Goal: Task Accomplishment & Management: Complete application form

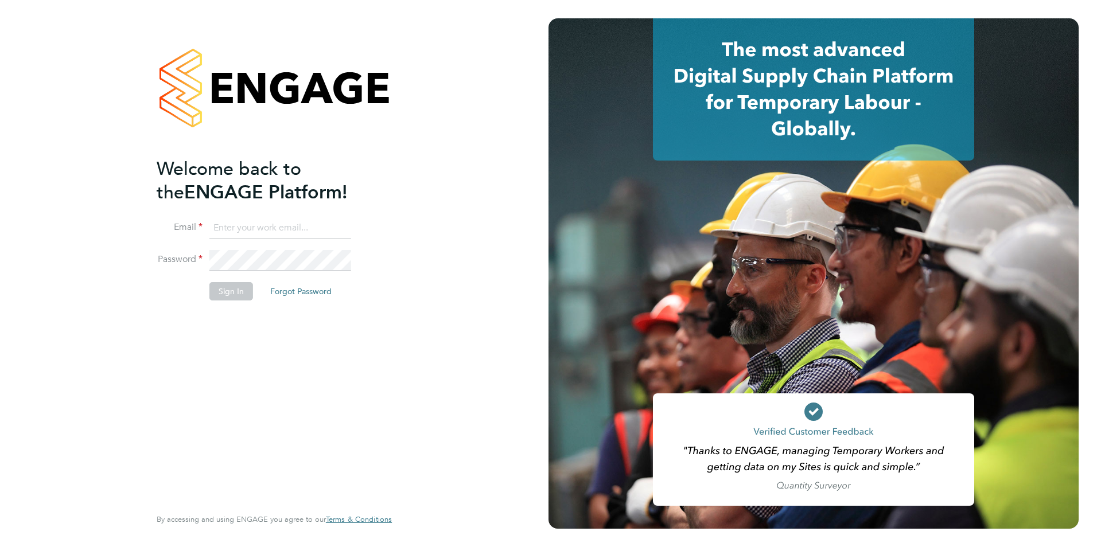
type input "dave.waite@torus.co.uk"
click at [236, 287] on button "Sign In" at bounding box center [231, 291] width 44 height 18
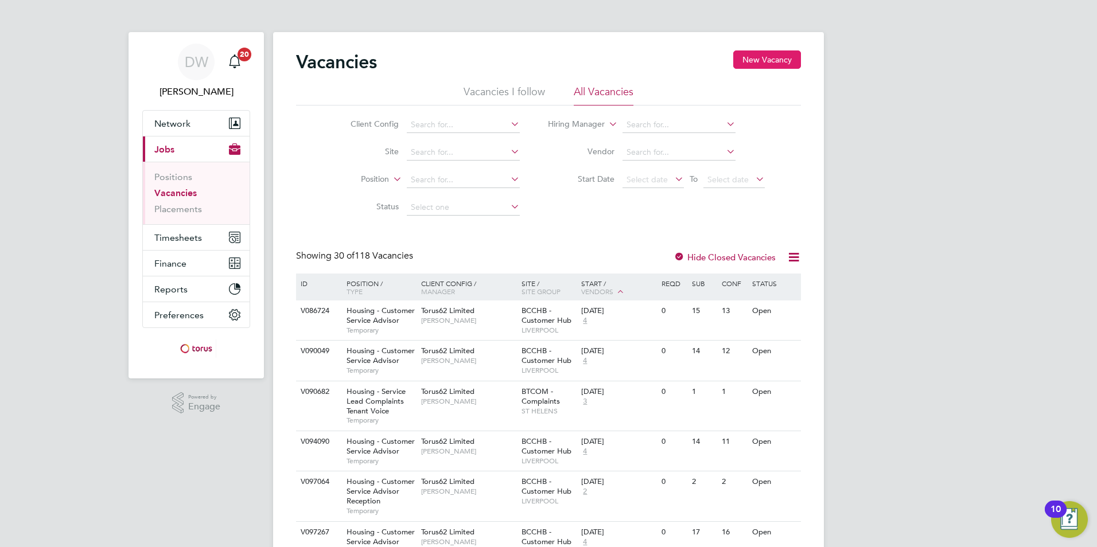
click at [783, 54] on button "New Vacancy" at bounding box center [767, 59] width 68 height 18
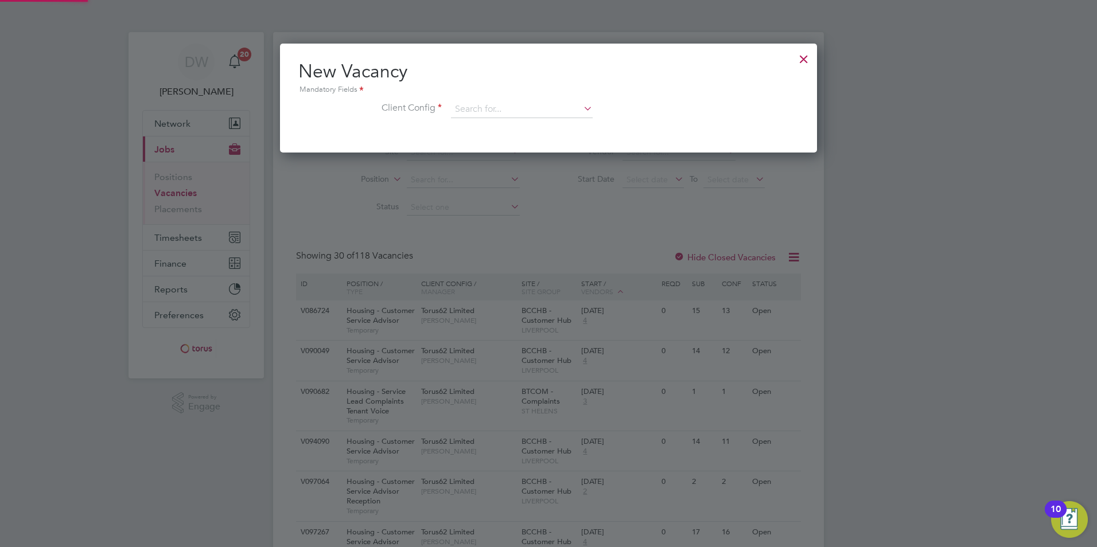
scroll to position [109, 538]
click at [480, 109] on input at bounding box center [522, 109] width 142 height 17
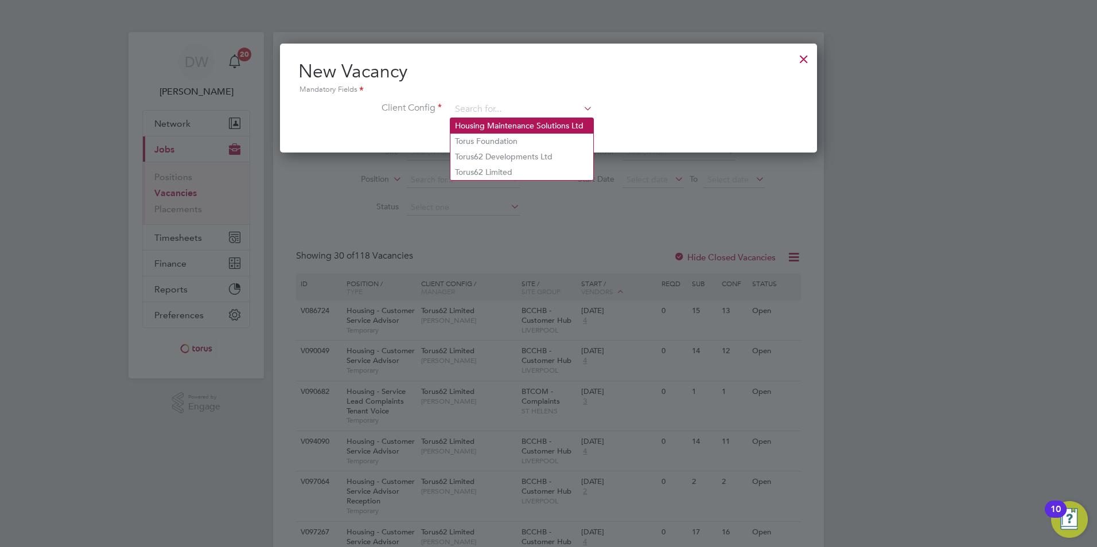
click at [495, 126] on li "Housing Maintenance Solutions Ltd" at bounding box center [521, 125] width 143 height 15
type input "Housing Maintenance Solutions Ltd"
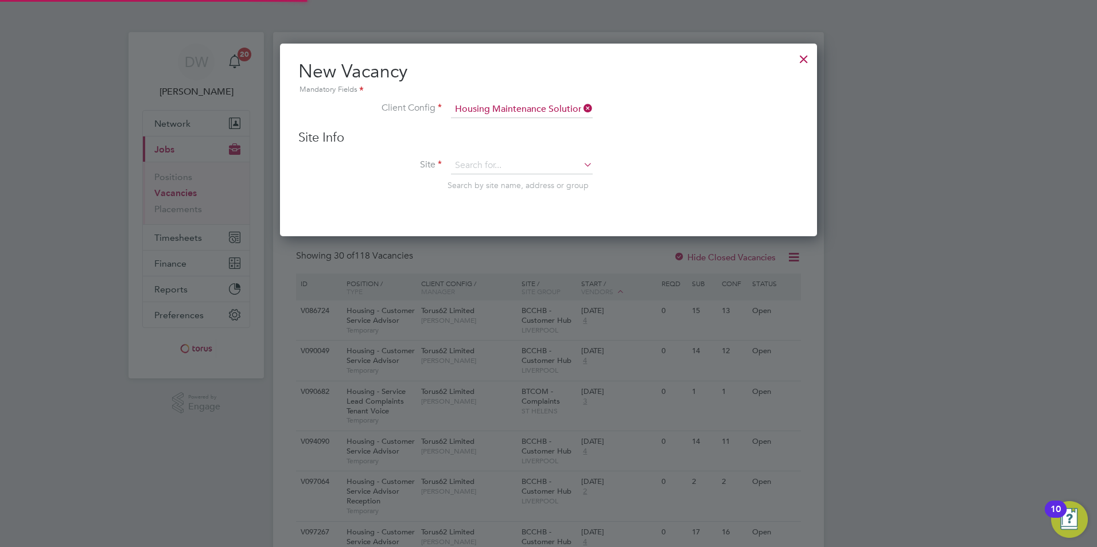
scroll to position [194, 538]
click at [477, 170] on input at bounding box center [522, 165] width 142 height 17
click at [539, 166] on input "IHRMT" at bounding box center [522, 165] width 142 height 17
click at [499, 163] on input "IHRMT" at bounding box center [522, 165] width 142 height 17
type input "I"
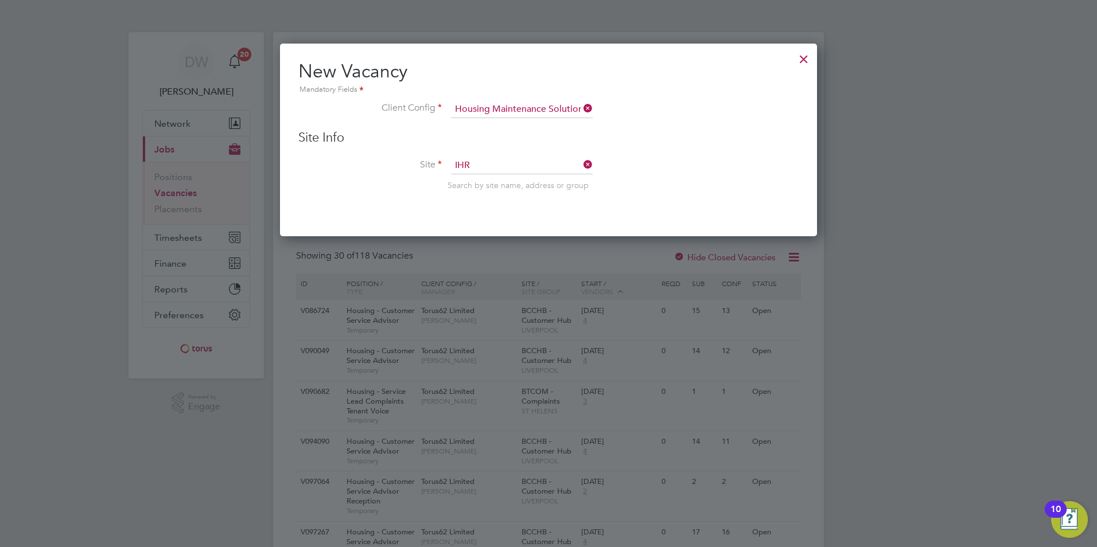
type input "IHR"
click at [703, 224] on div "New Vacancy Mandatory Fields Client Config Housing Maintenance Solutions Ltd Si…" at bounding box center [548, 140] width 537 height 193
click at [801, 62] on div at bounding box center [804, 56] width 21 height 21
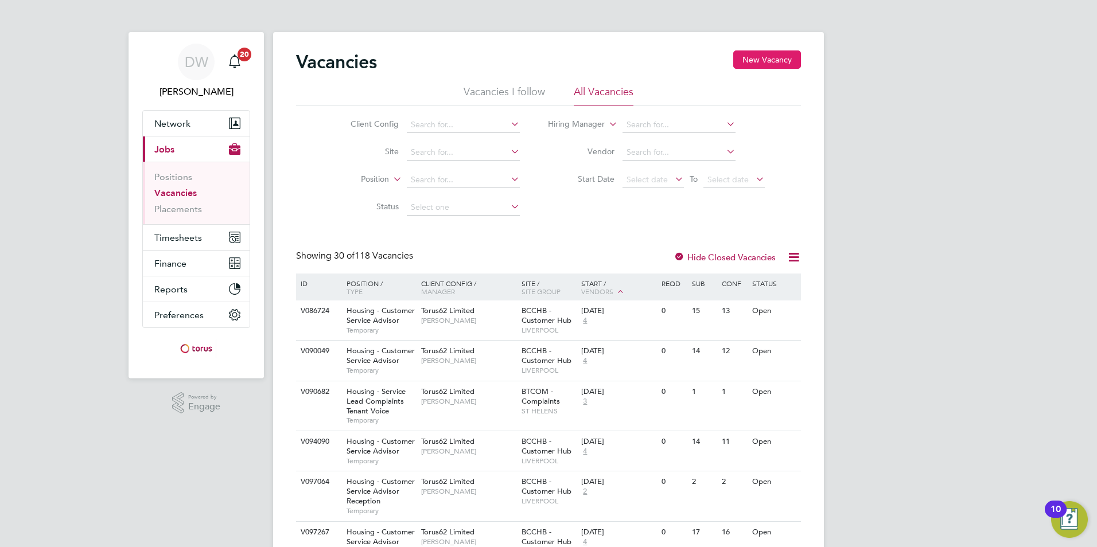
click at [774, 57] on button "New Vacancy" at bounding box center [767, 59] width 68 height 18
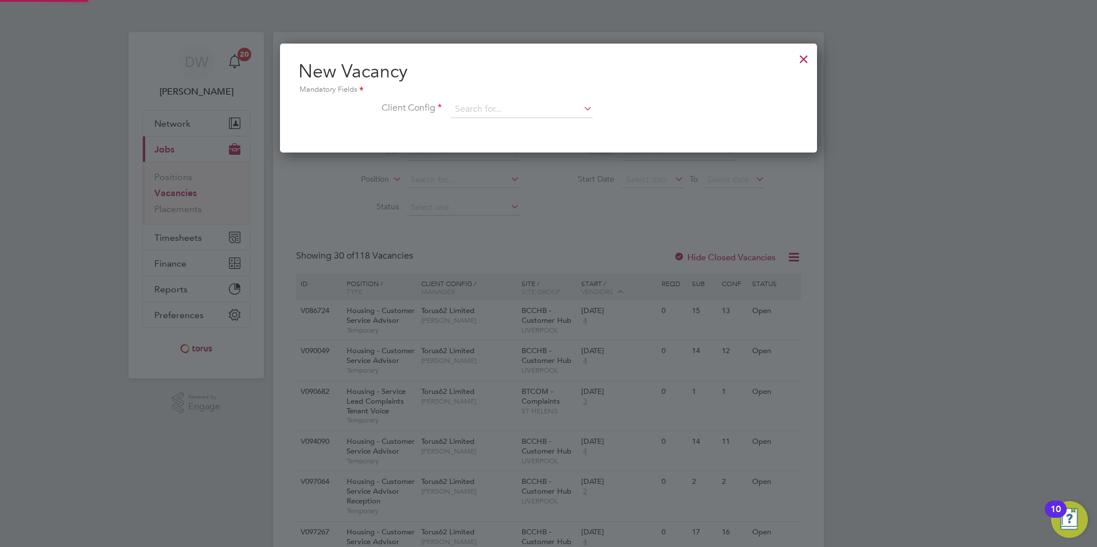
scroll to position [109, 538]
click at [501, 111] on input at bounding box center [522, 109] width 142 height 17
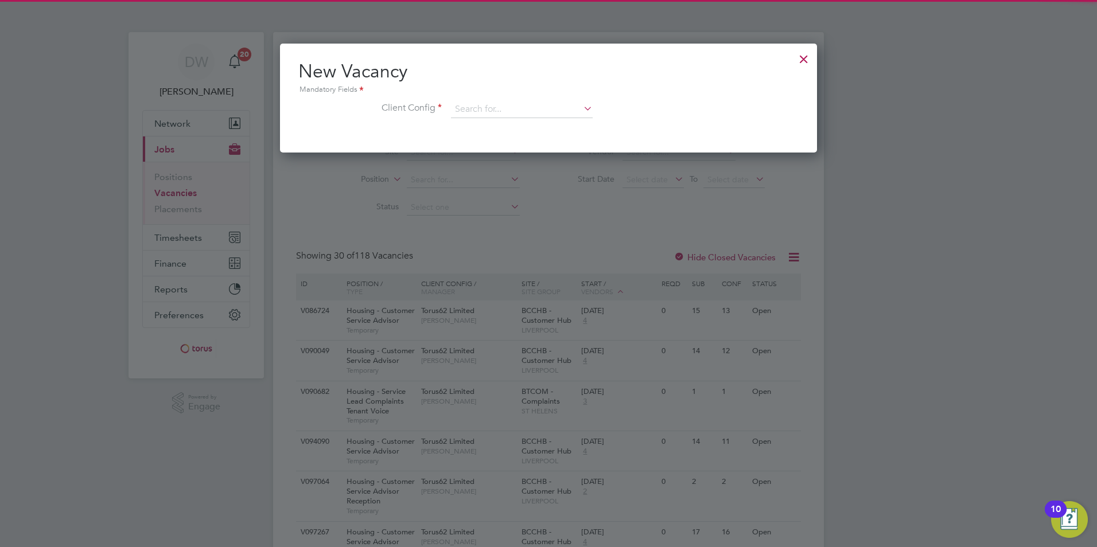
click at [506, 127] on li "Housing Maintenance Solutions Ltd" at bounding box center [521, 125] width 143 height 15
type input "Housing Maintenance Solutions Ltd"
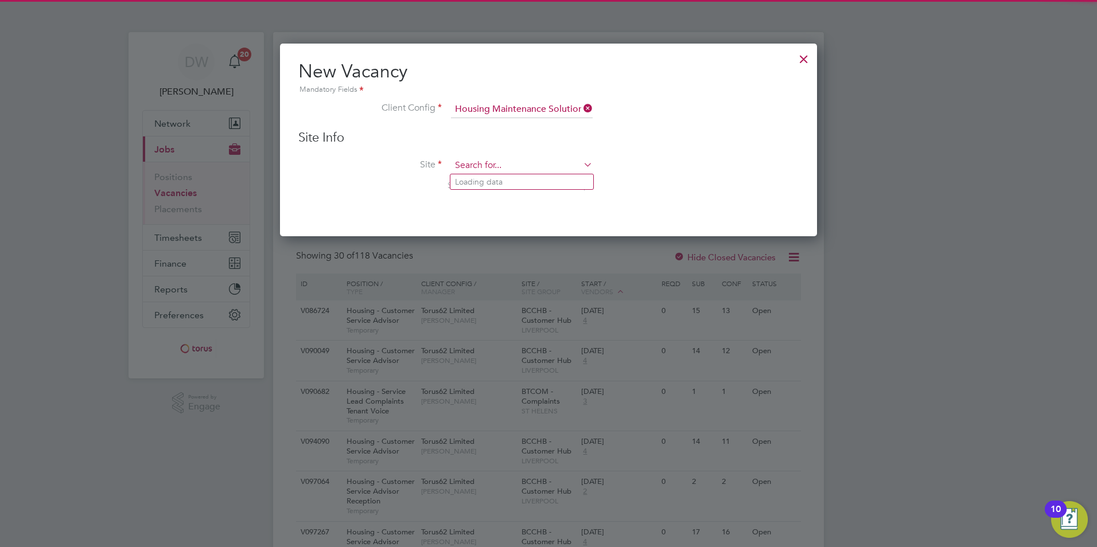
click at [479, 161] on input at bounding box center [522, 165] width 142 height 17
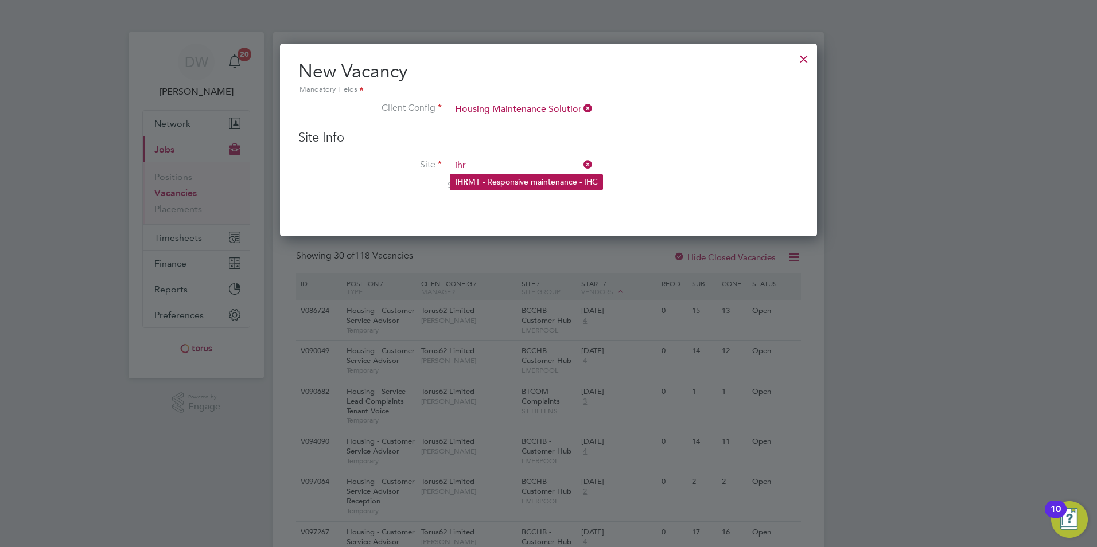
click at [493, 178] on li "IHR MT - Responsive maintenance - IHC" at bounding box center [526, 181] width 152 height 15
type input "IHRMT - Responsive maintenance - IHC"
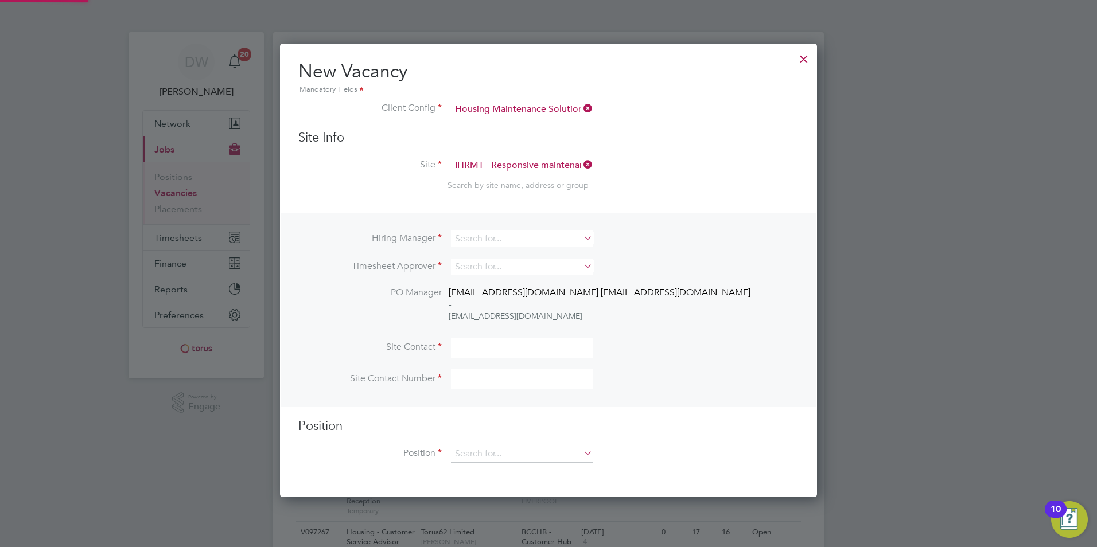
scroll to position [455, 538]
click at [498, 238] on input at bounding box center [522, 239] width 142 height 17
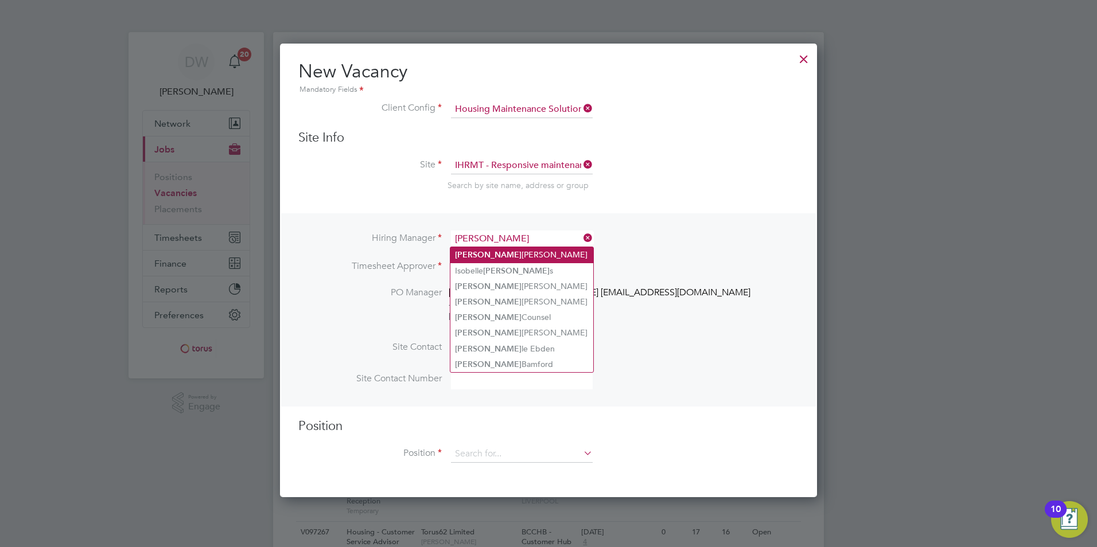
click at [505, 252] on li "[PERSON_NAME]" at bounding box center [521, 254] width 143 height 15
type input "[PERSON_NAME]"
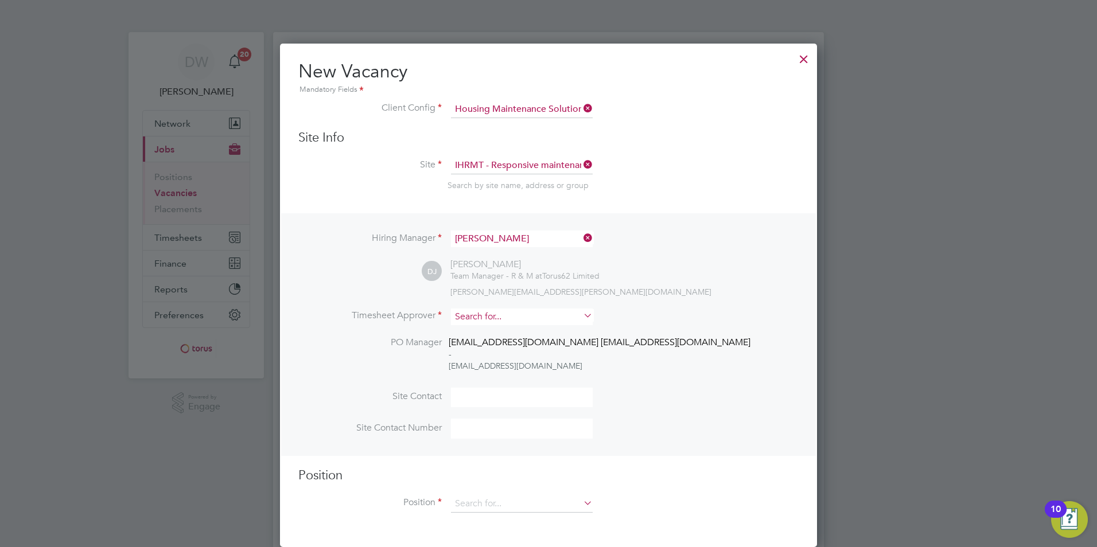
click at [493, 317] on input at bounding box center [522, 317] width 142 height 17
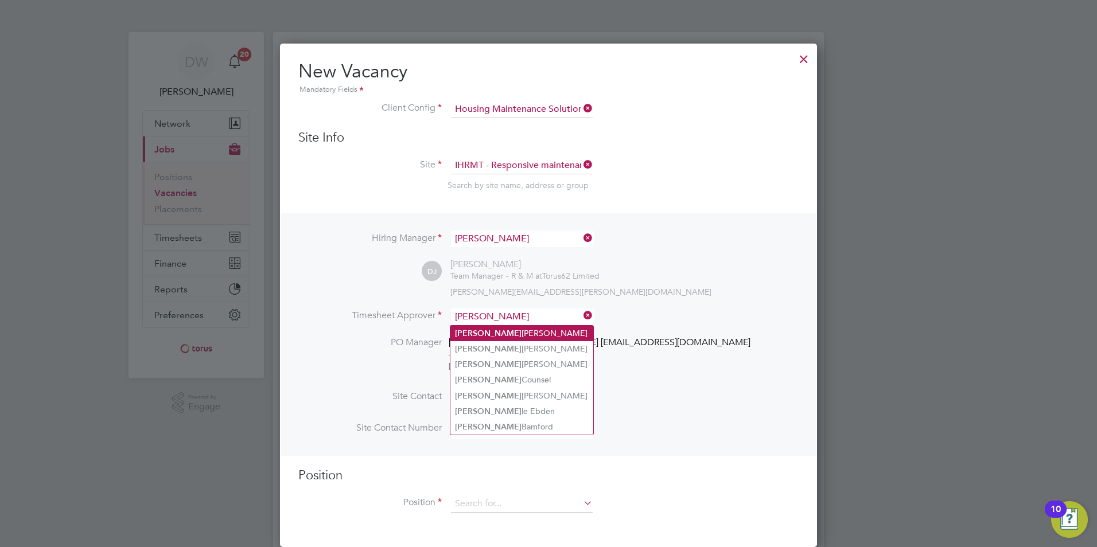
click at [489, 332] on li "[PERSON_NAME]" at bounding box center [521, 333] width 143 height 15
type input "[PERSON_NAME]"
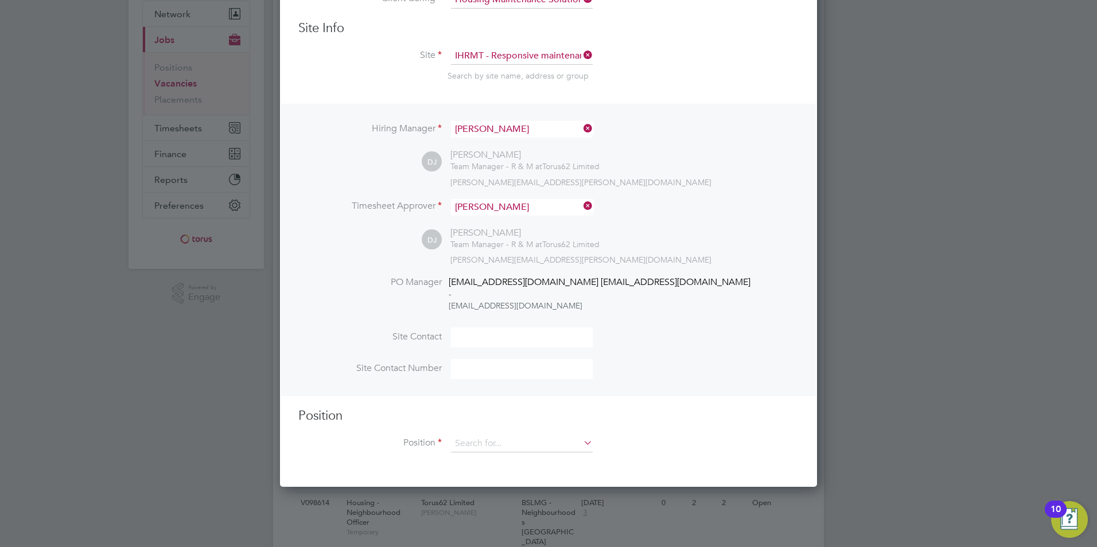
scroll to position [115, 0]
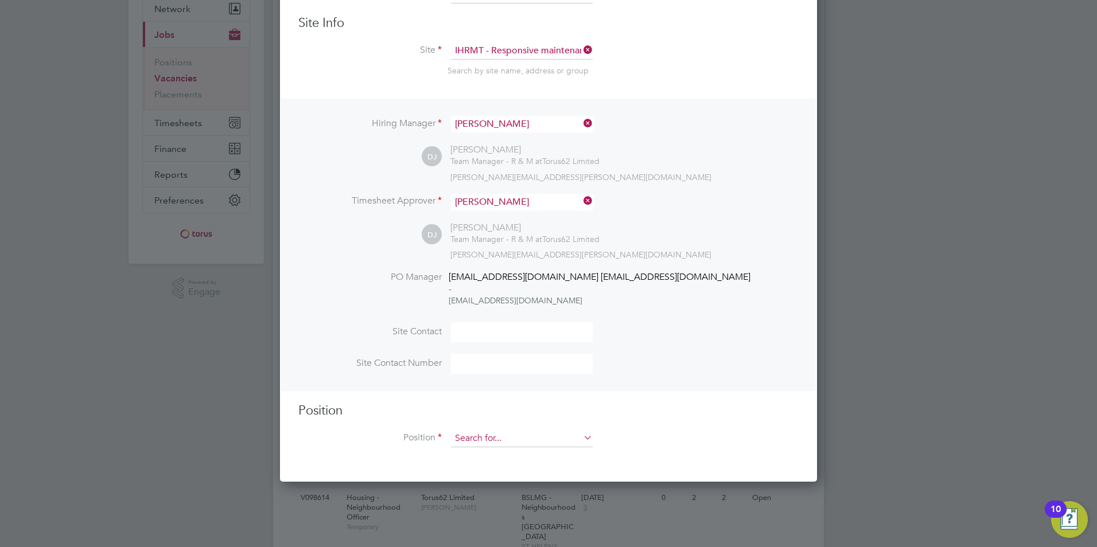
click at [492, 437] on input at bounding box center [522, 438] width 142 height 17
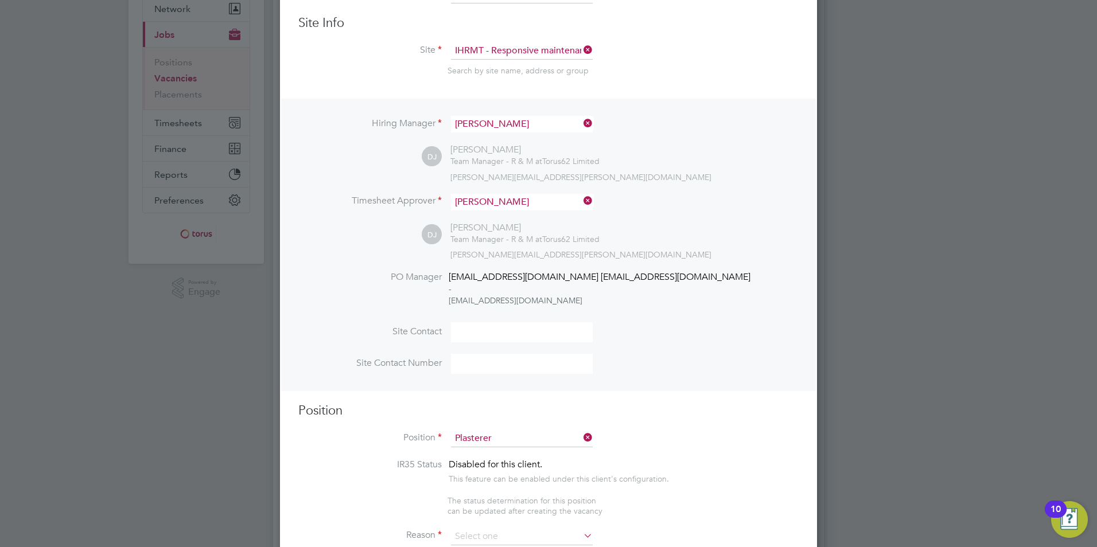
click at [533, 437] on input "Plasterer" at bounding box center [522, 438] width 142 height 17
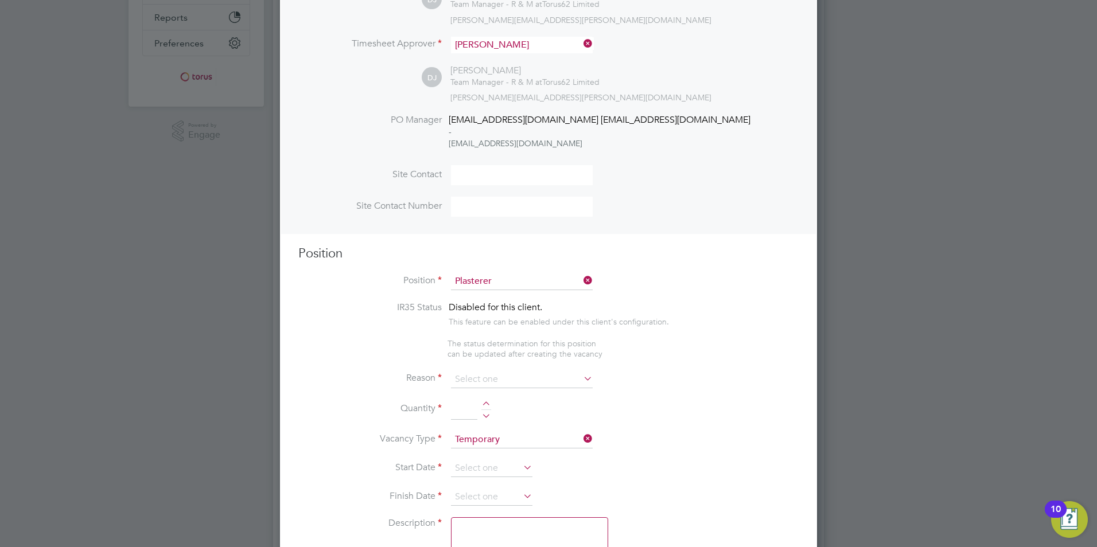
scroll to position [344, 0]
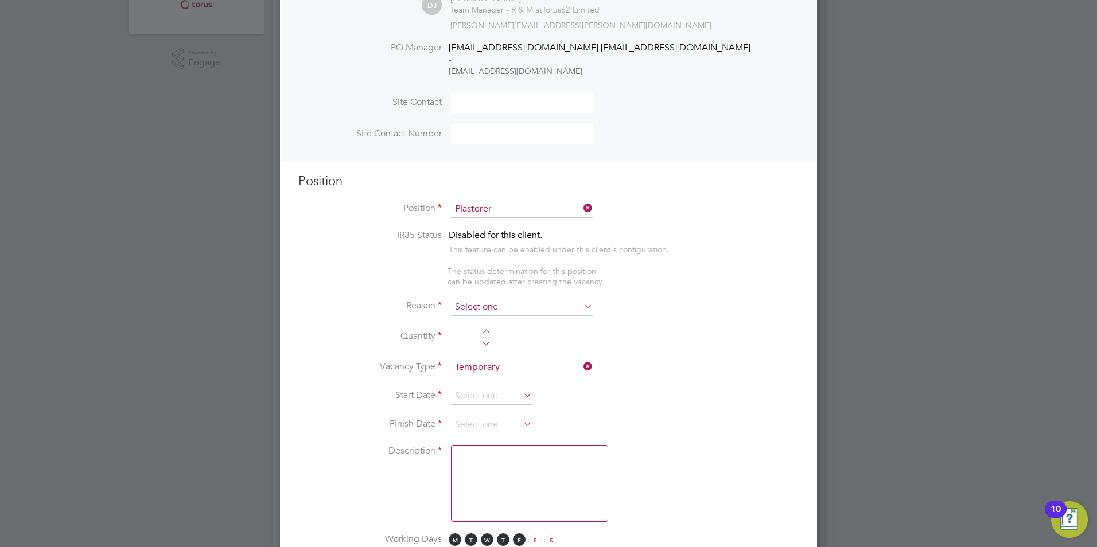
type input "Plasterer"
click at [493, 302] on input at bounding box center [522, 307] width 142 height 17
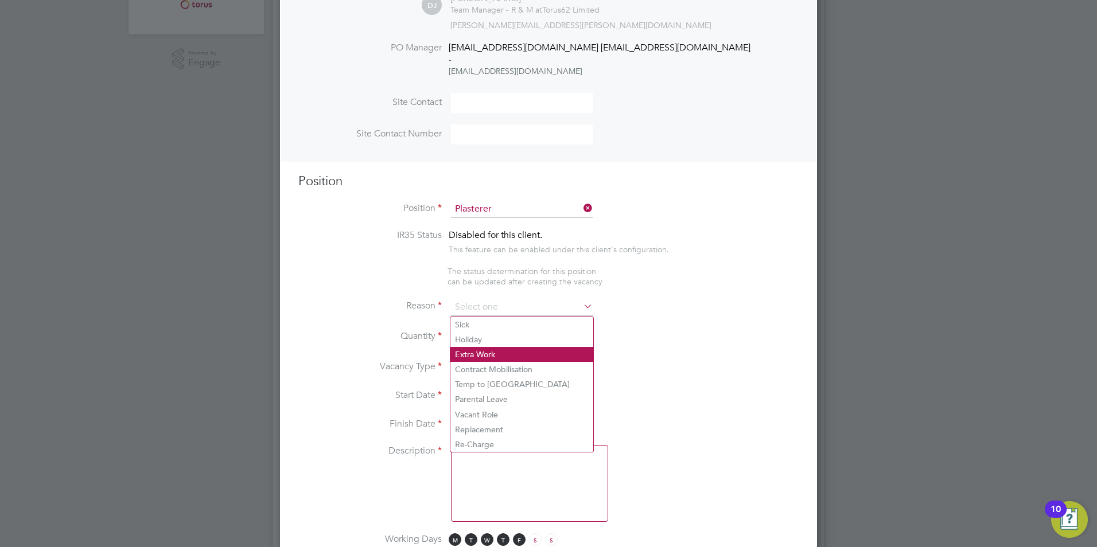
click at [479, 347] on li "Extra Work" at bounding box center [521, 354] width 143 height 15
type input "Extra Work"
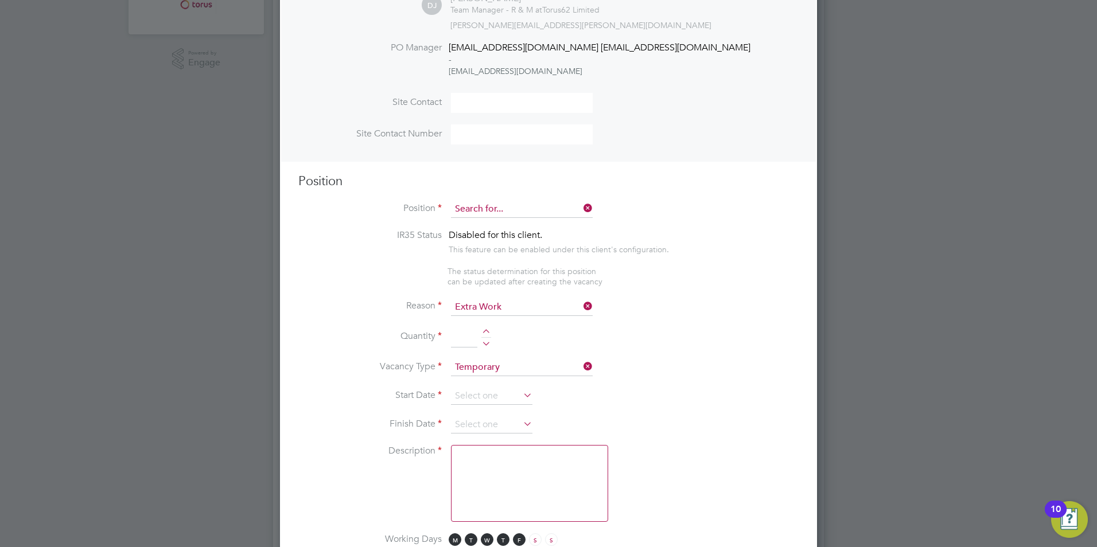
scroll to position [555, 538]
click at [502, 208] on input at bounding box center [522, 209] width 142 height 17
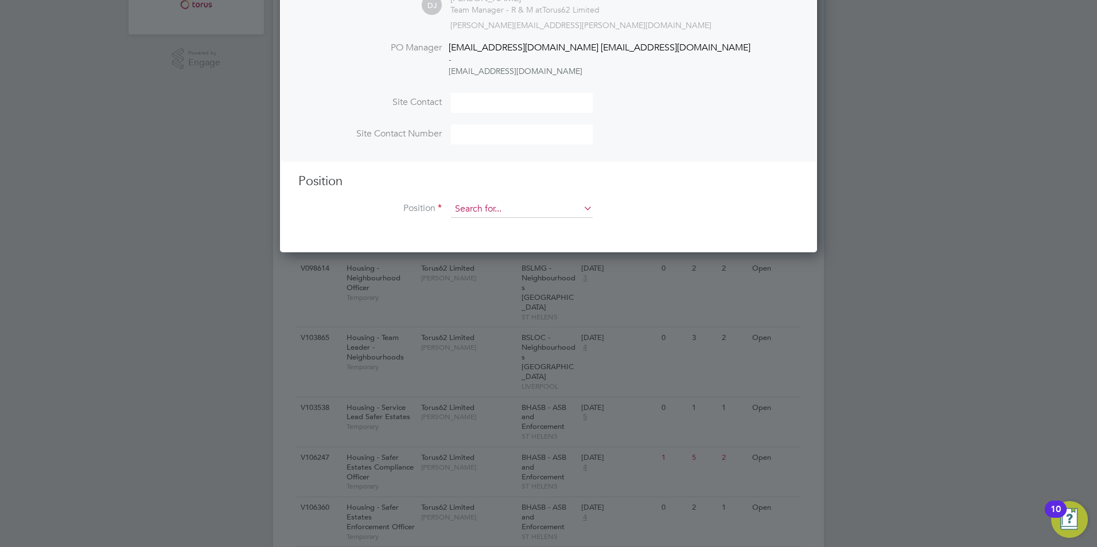
click at [502, 208] on input at bounding box center [522, 209] width 142 height 17
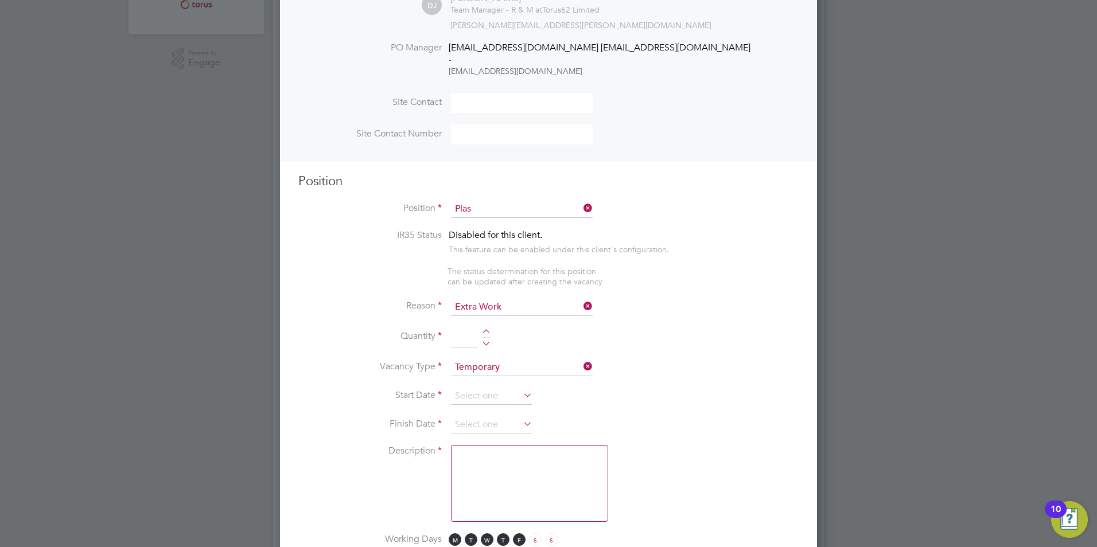
scroll to position [230, 0]
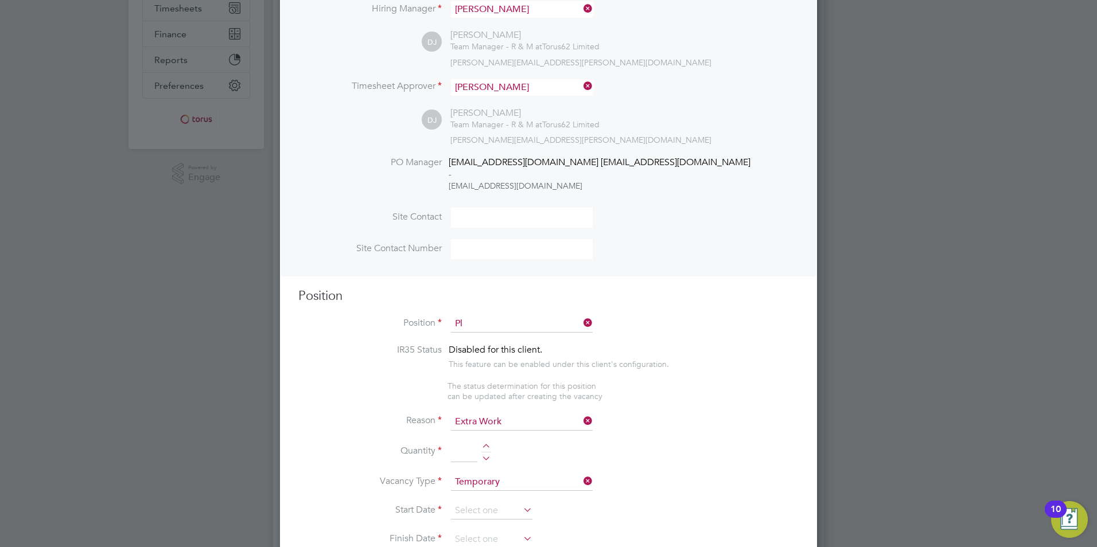
type input "P"
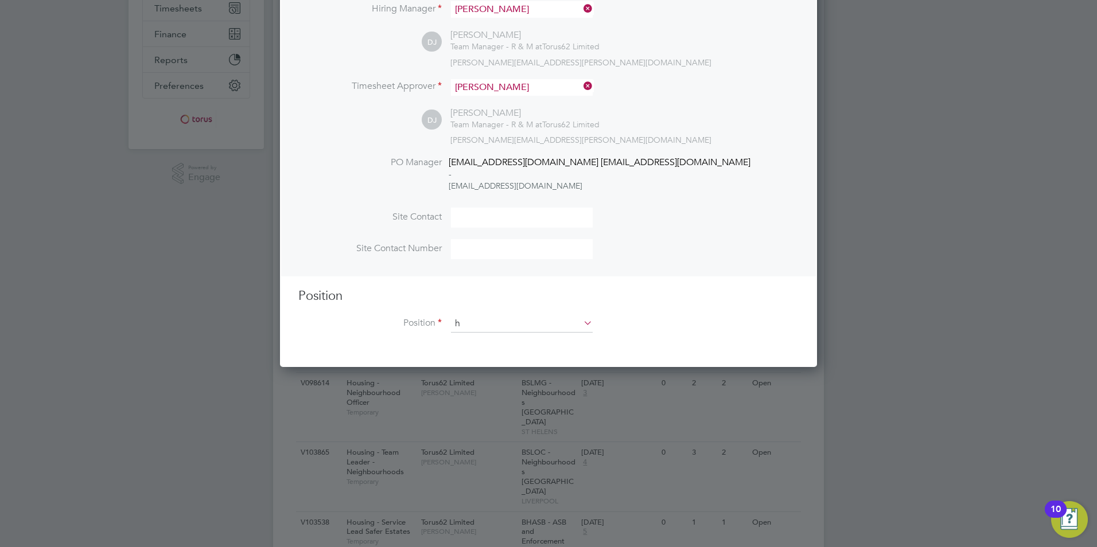
scroll to position [1654, 538]
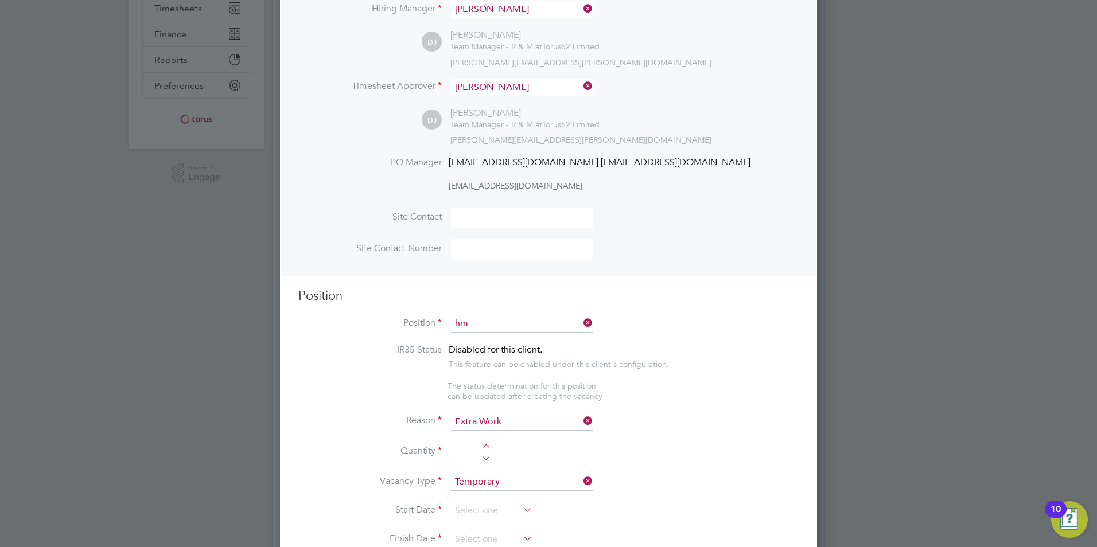
type input "h"
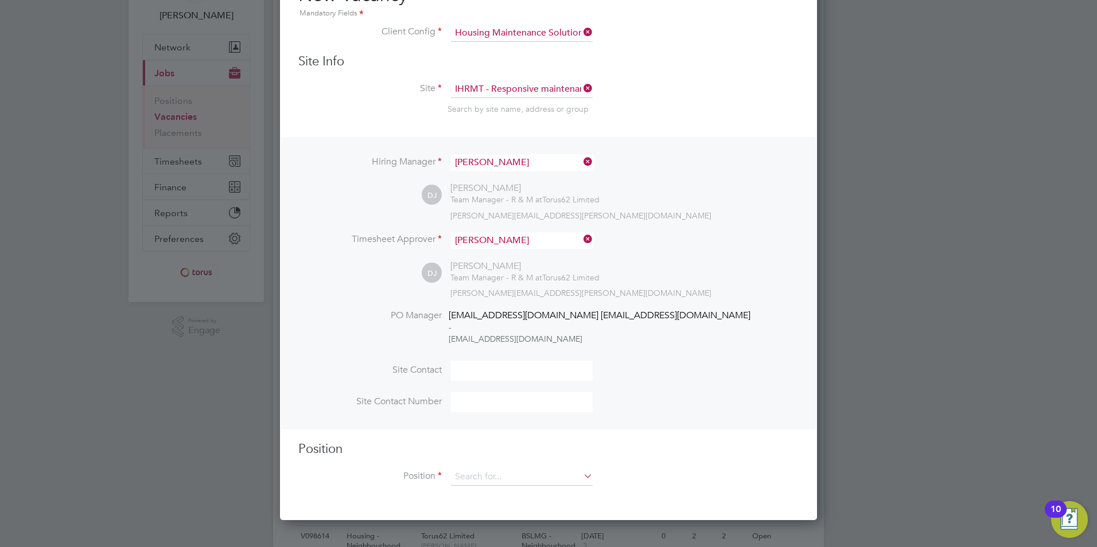
scroll to position [287, 0]
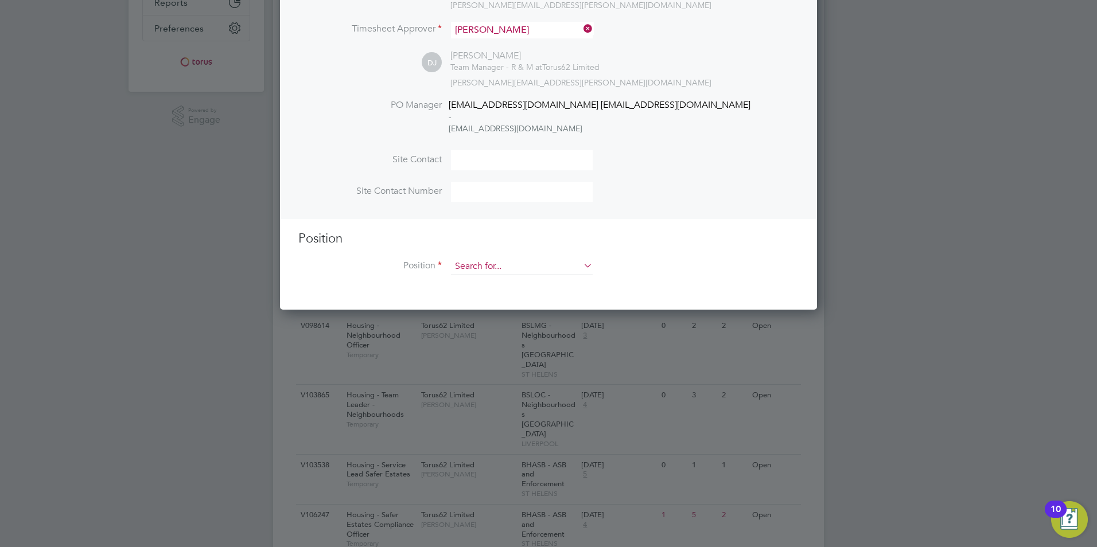
click at [485, 262] on input at bounding box center [522, 266] width 142 height 17
click at [581, 265] on icon at bounding box center [581, 266] width 0 height 16
click at [576, 268] on input at bounding box center [522, 266] width 142 height 17
click at [532, 272] on input at bounding box center [522, 266] width 142 height 17
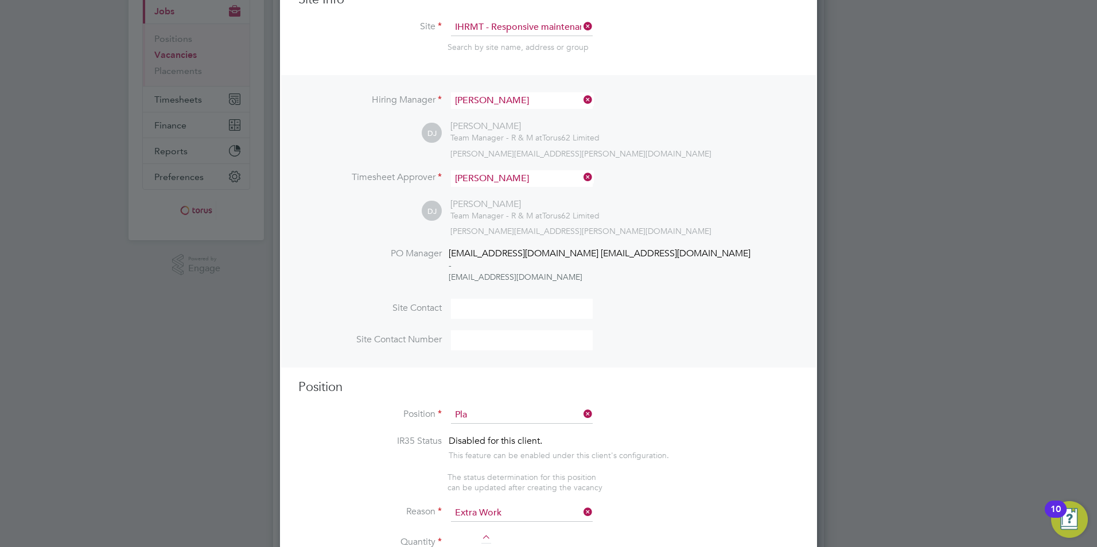
scroll to position [0, 0]
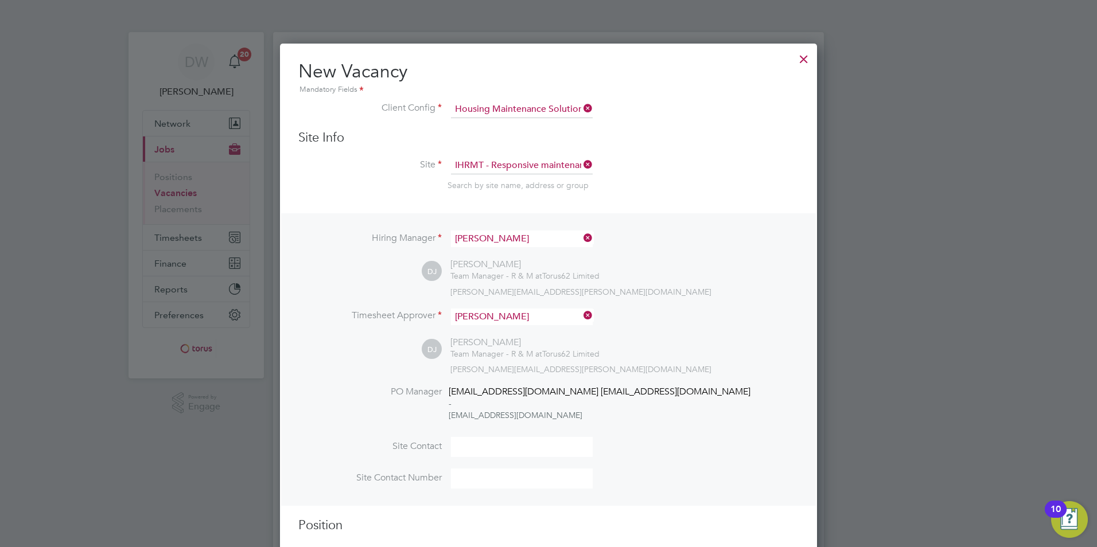
type input "Pla"
click at [808, 56] on div at bounding box center [804, 56] width 21 height 21
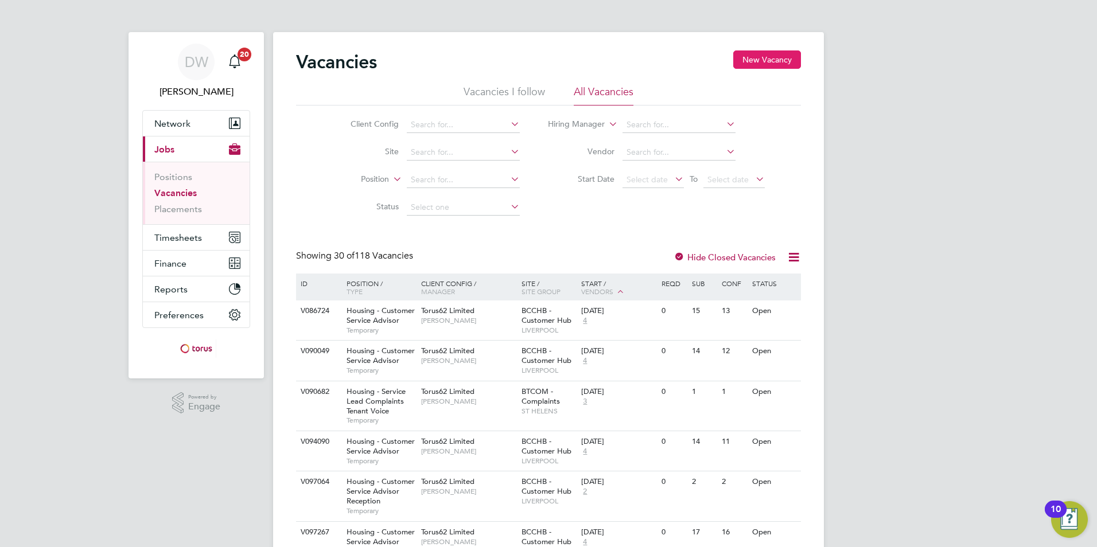
click at [771, 54] on button "New Vacancy" at bounding box center [767, 59] width 68 height 18
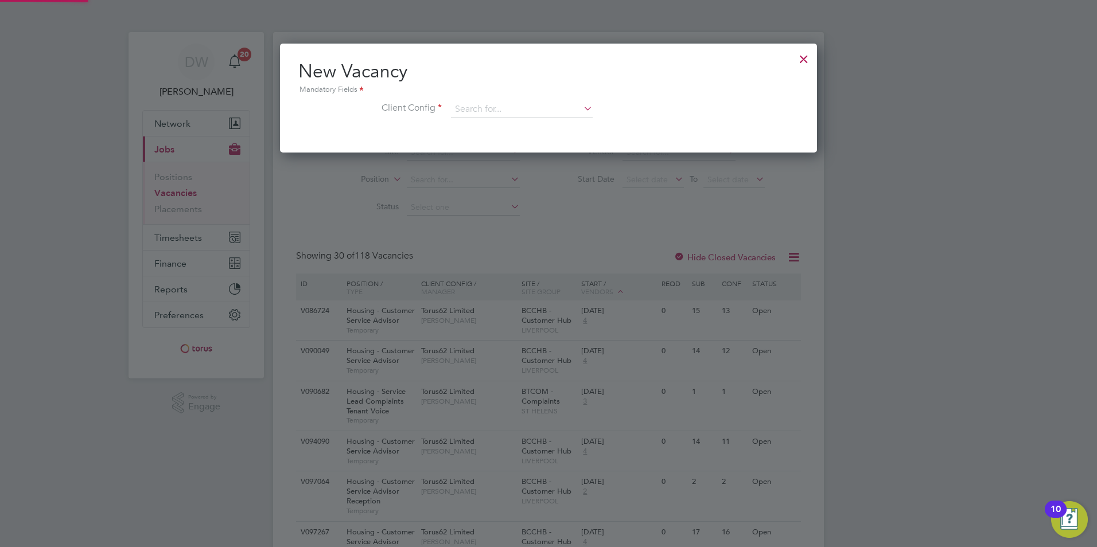
scroll to position [109, 538]
click at [489, 106] on input at bounding box center [522, 109] width 142 height 17
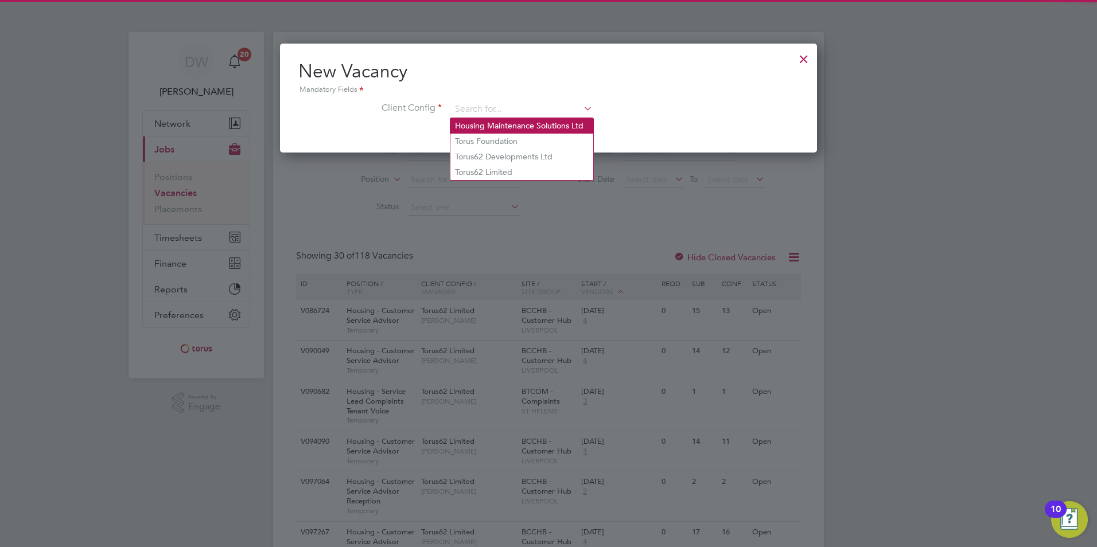
click at [499, 122] on li "Housing Maintenance Solutions Ltd" at bounding box center [521, 125] width 143 height 15
type input "Housing Maintenance Solutions Ltd"
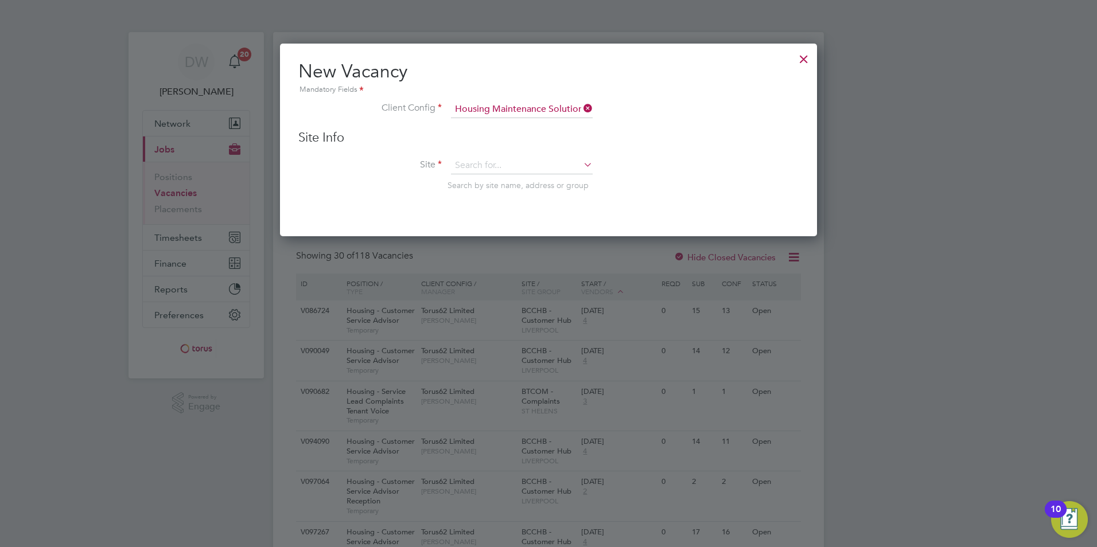
scroll to position [194, 538]
click at [472, 162] on input at bounding box center [522, 165] width 142 height 17
click at [496, 180] on li "IHR MT - Responsive maintenance - IHC" at bounding box center [526, 181] width 152 height 15
type input "IHRMT - Responsive maintenance - IHC"
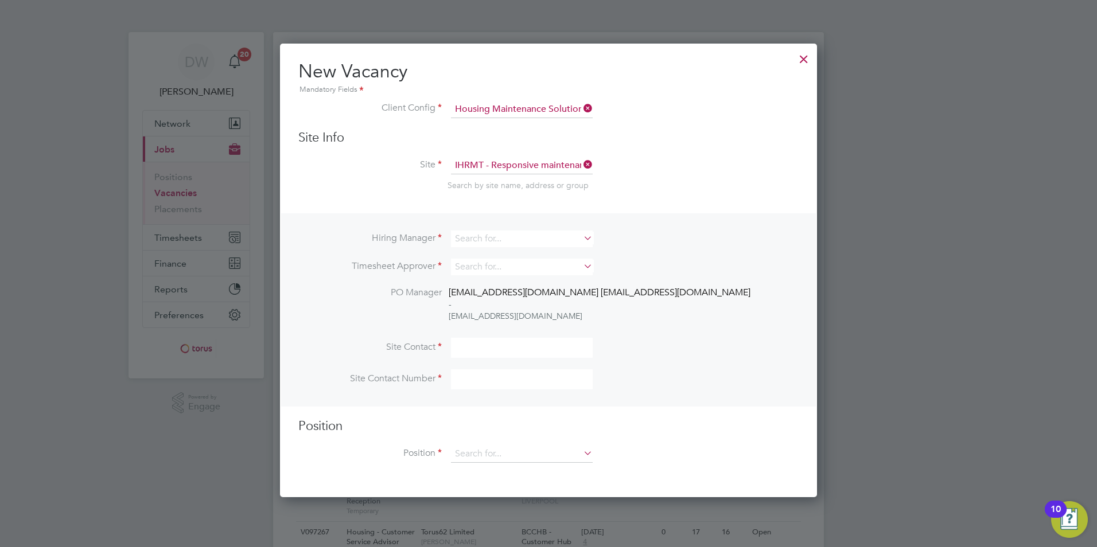
scroll to position [455, 538]
click at [495, 450] on input at bounding box center [522, 454] width 142 height 17
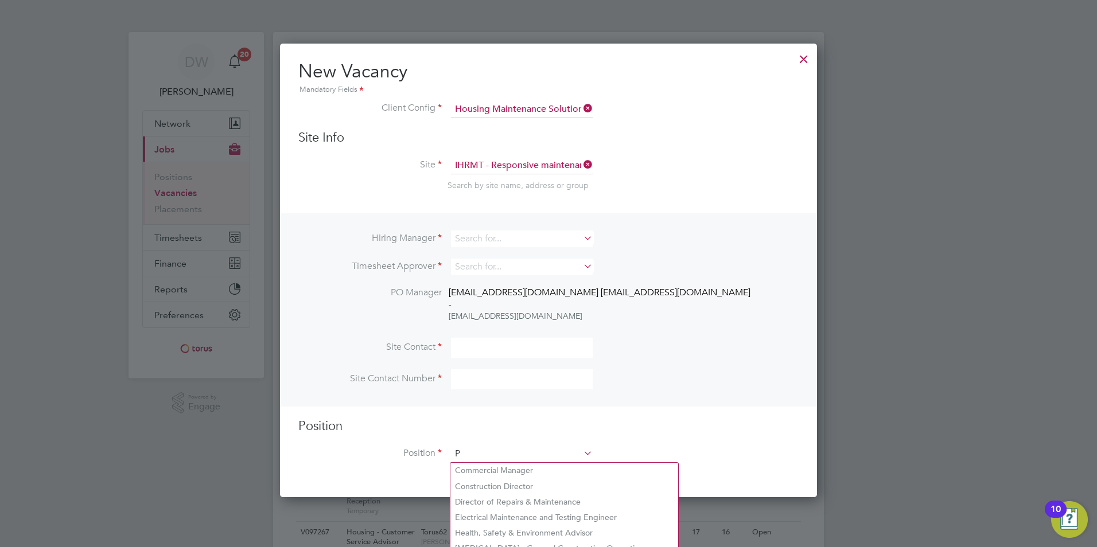
scroll to position [1553, 538]
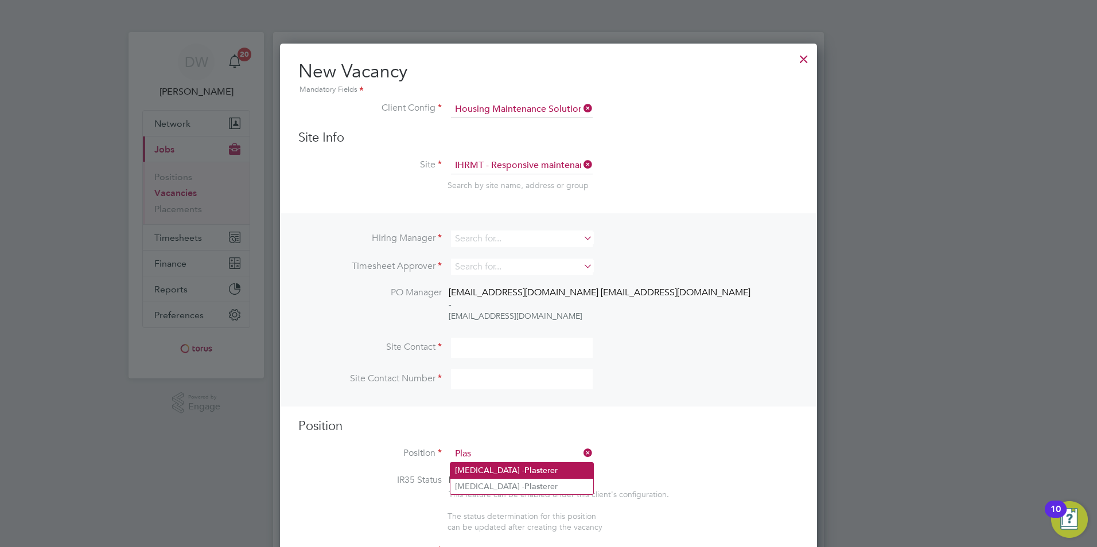
click at [527, 467] on li "[MEDICAL_DATA] - Plas terer" at bounding box center [521, 470] width 143 height 15
type input "[MEDICAL_DATA] - Plasterer"
type textarea "Working across social housing properties, planned works, void work Time served …"
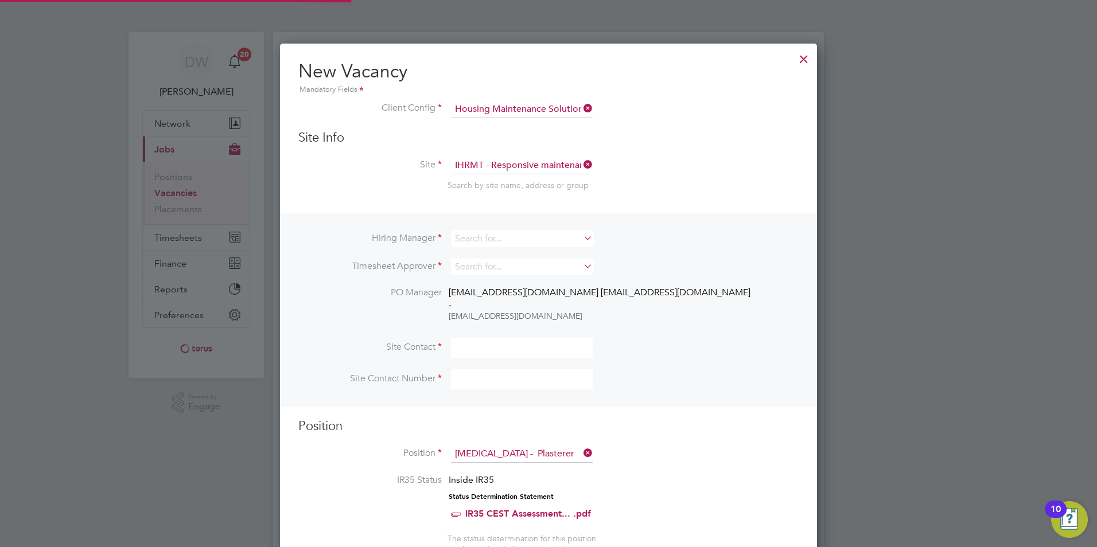
scroll to position [34, 60]
click at [498, 233] on input at bounding box center [522, 239] width 142 height 17
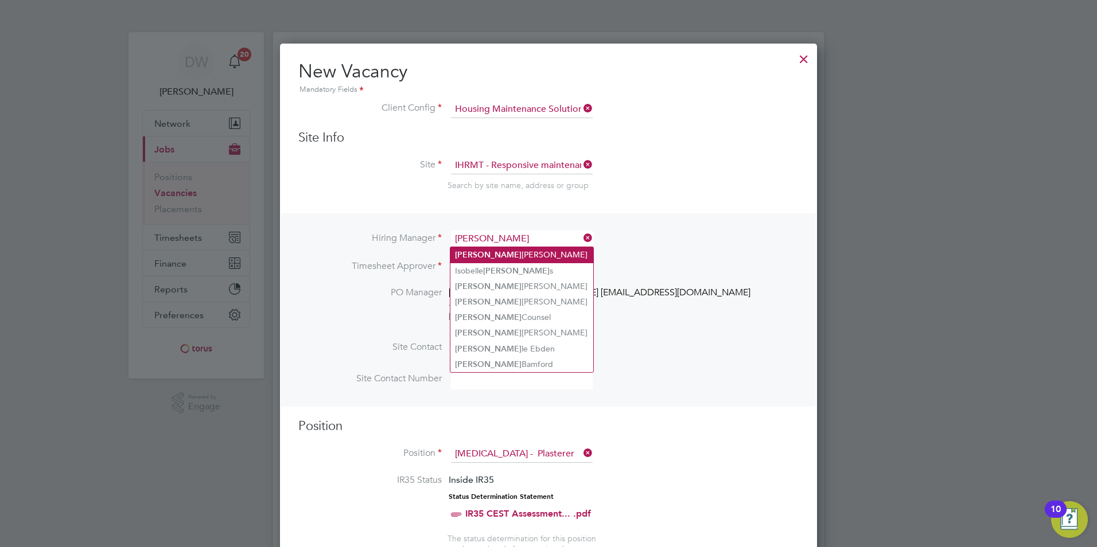
click at [481, 250] on li "[PERSON_NAME]" at bounding box center [521, 254] width 143 height 15
type input "[PERSON_NAME]"
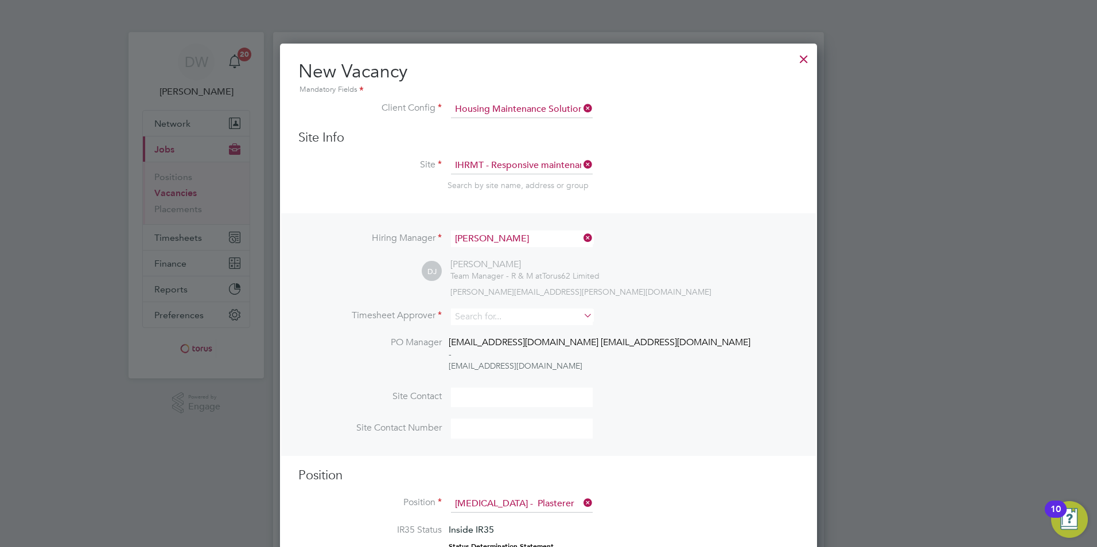
scroll to position [0, 0]
click at [487, 313] on input at bounding box center [522, 317] width 142 height 17
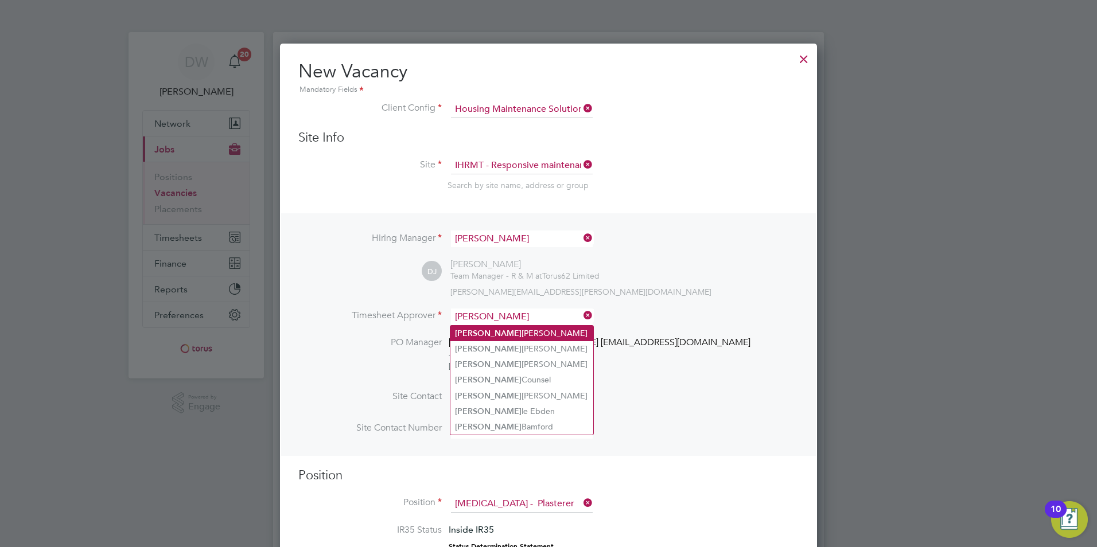
click at [537, 333] on li "[PERSON_NAME]" at bounding box center [521, 333] width 143 height 15
type input "[PERSON_NAME]"
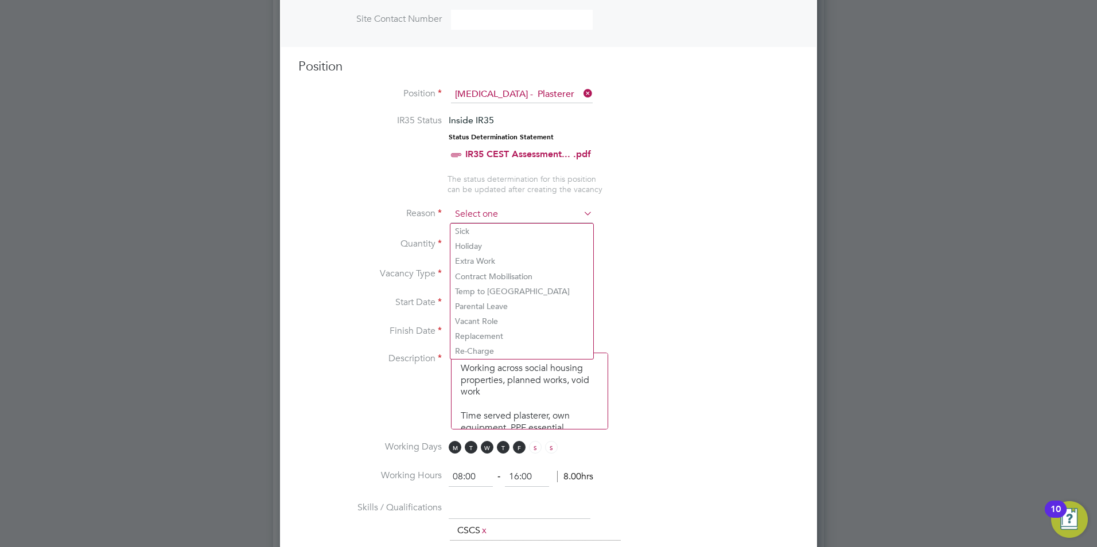
click at [477, 213] on input at bounding box center [522, 214] width 142 height 17
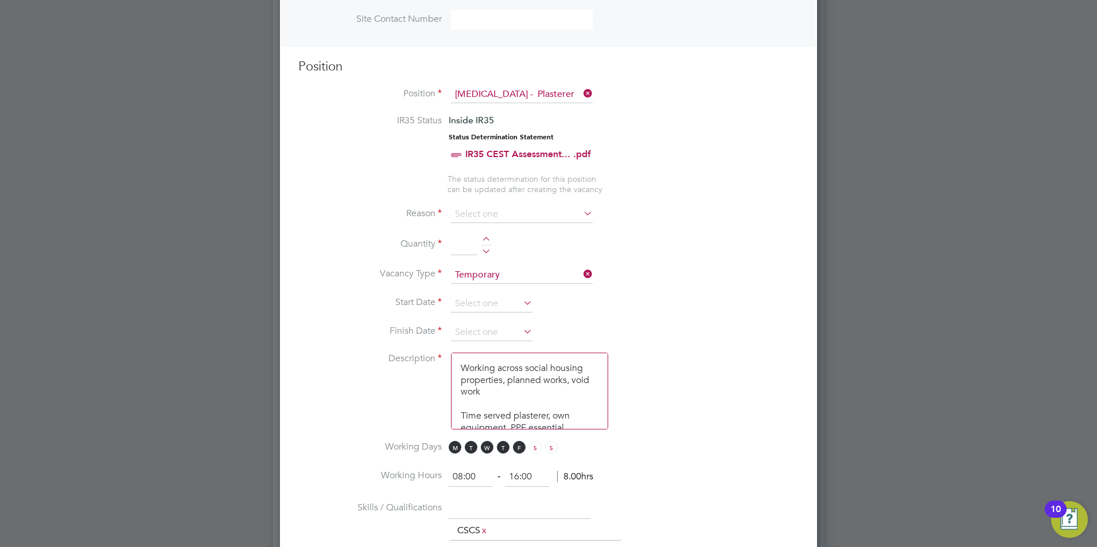
click at [495, 263] on li "Extra Work" at bounding box center [521, 261] width 143 height 15
type input "Extra Work"
click at [485, 239] on div at bounding box center [486, 241] width 10 height 8
type input "2"
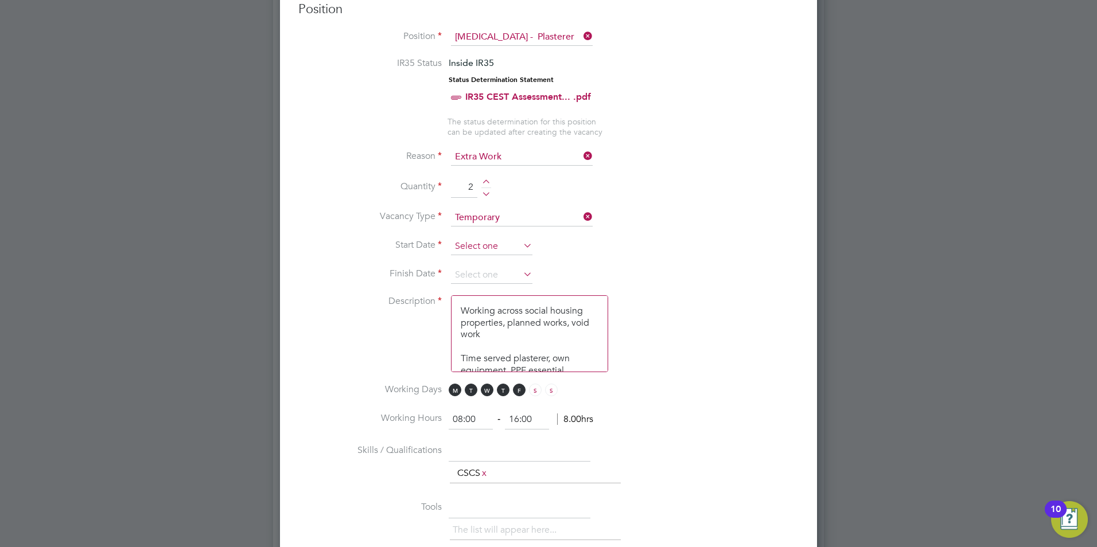
click at [480, 244] on input at bounding box center [491, 246] width 81 height 17
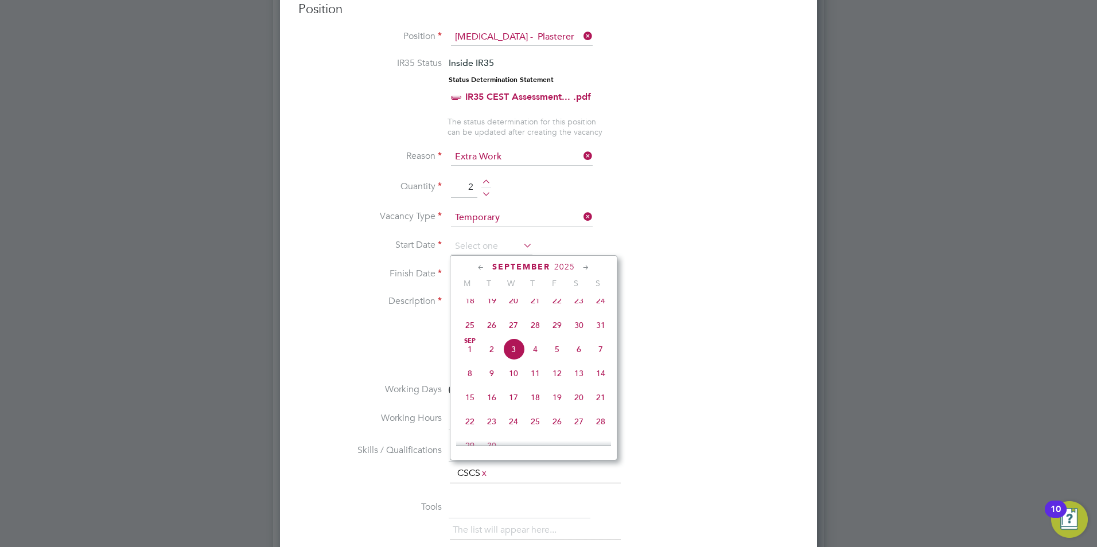
click at [498, 380] on span "9" at bounding box center [492, 374] width 22 height 22
type input "[DATE]"
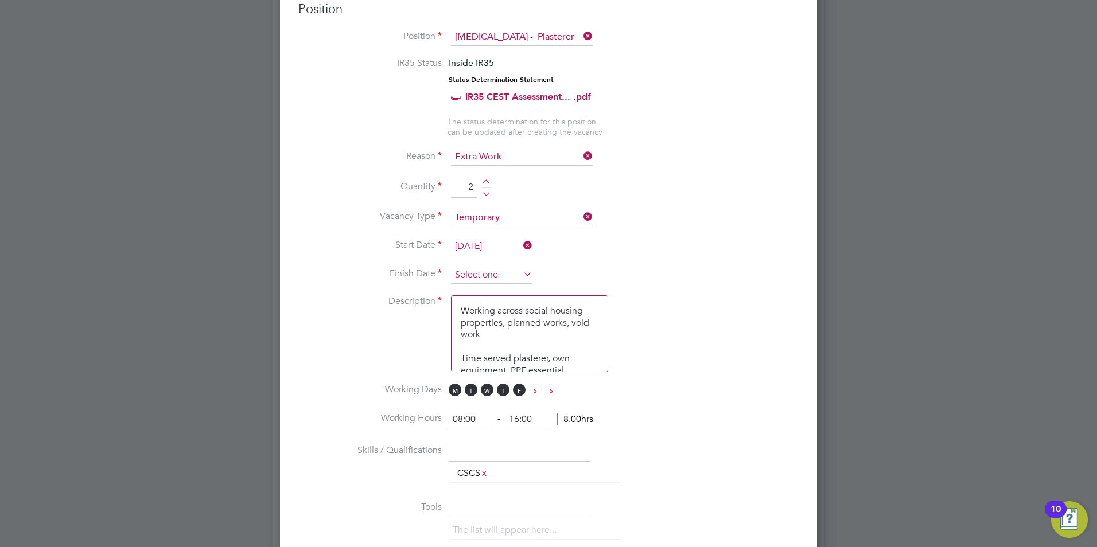
click at [471, 267] on input at bounding box center [491, 275] width 81 height 17
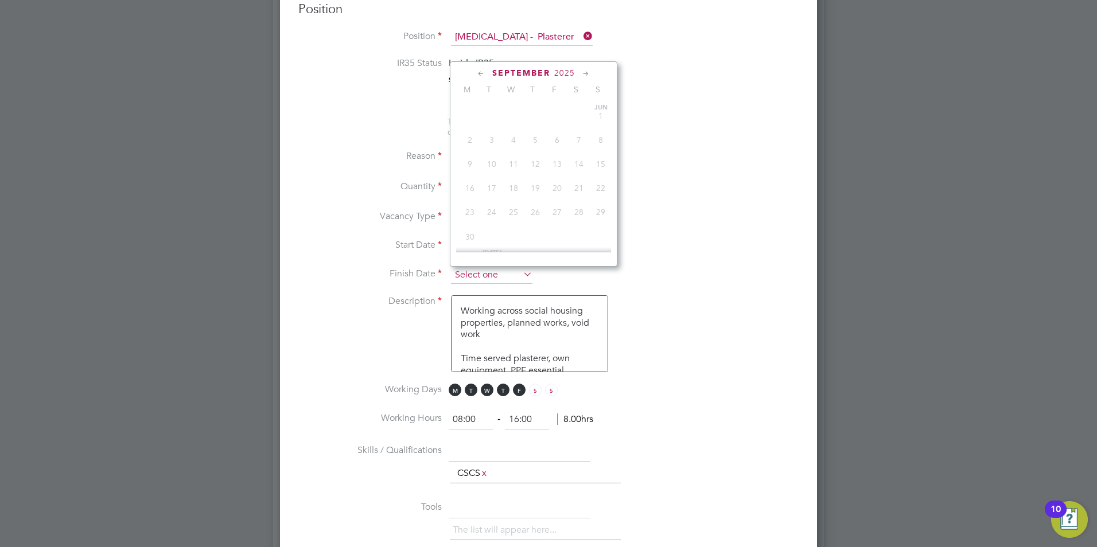
scroll to position [372, 0]
click at [581, 69] on icon at bounding box center [586, 74] width 11 height 13
click at [584, 72] on icon at bounding box center [586, 74] width 11 height 13
click at [558, 208] on span "28" at bounding box center [557, 197] width 22 height 22
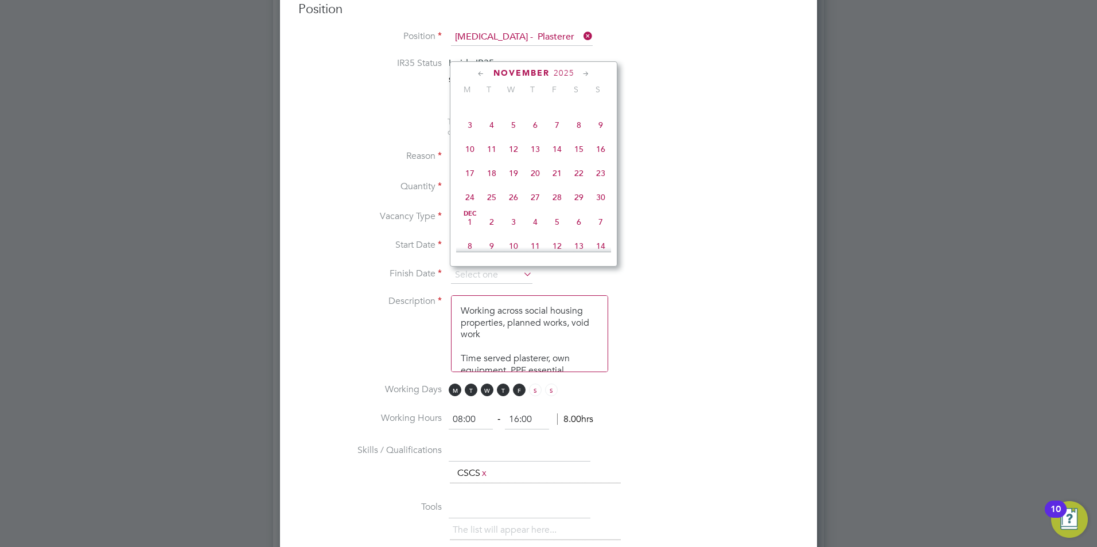
type input "[DATE]"
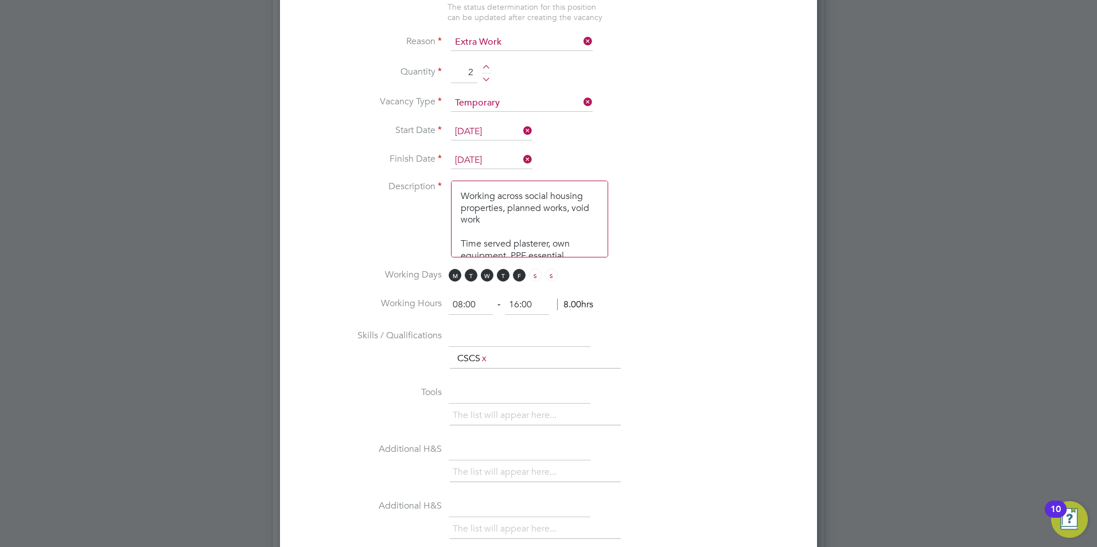
scroll to position [14, 0]
drag, startPoint x: 460, startPoint y: 194, endPoint x: 633, endPoint y: 284, distance: 194.8
click at [633, 284] on ng-container "IR35 Status Inside IR35 Status Determination Statement IR35 CEST Assessment... …" at bounding box center [548, 295] width 500 height 704
paste textarea "Loremips Dolo Sitamet Consectet: • Adipiscinge se doeiusmodt i3 Utlaboreet dolo…"
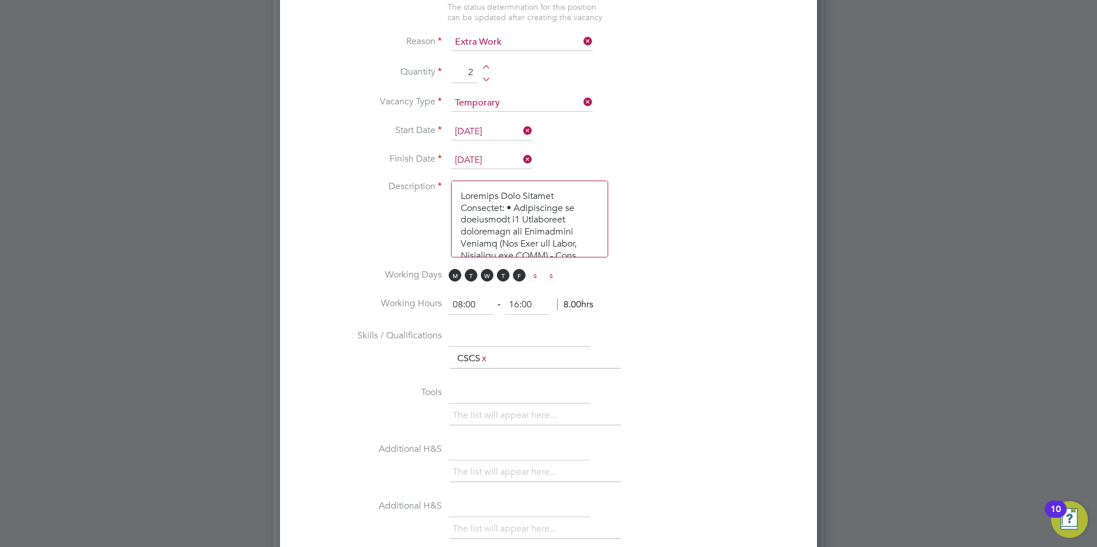
scroll to position [530, 0]
type textarea "Loremips Dolo Sitamet Consectet: • Adipiscinge se doeiusmodt i3 Utlaboreet dolo…"
click at [491, 333] on input "text" at bounding box center [520, 337] width 142 height 21
paste input "Plastering"
type input "Plastering"
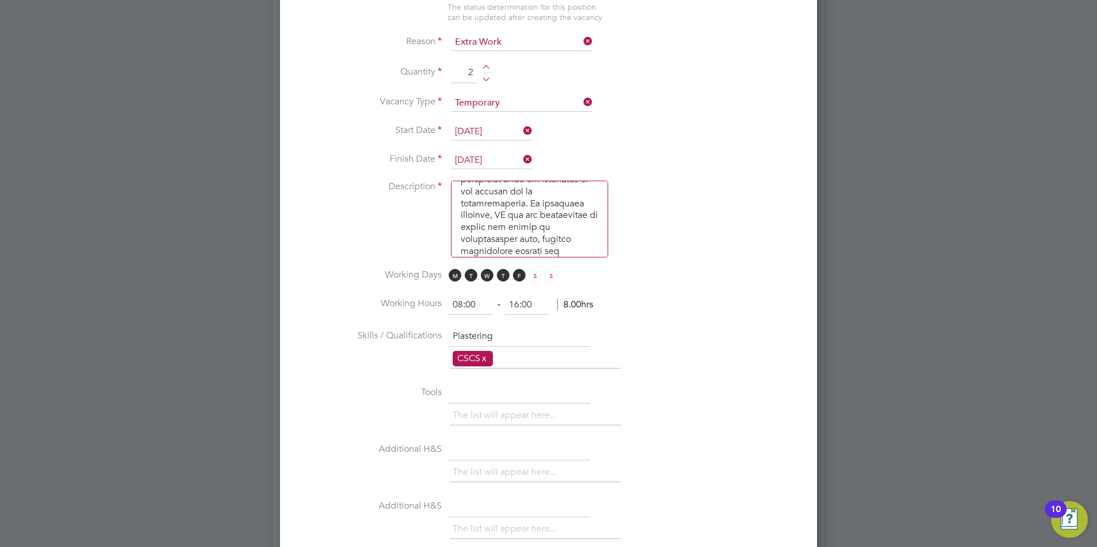
click at [488, 357] on link "x" at bounding box center [484, 358] width 8 height 15
click at [469, 390] on input "text" at bounding box center [520, 393] width 142 height 21
type input "Own Tools"
click at [682, 394] on li "Tools Own Tools The list will appear here..." at bounding box center [548, 411] width 500 height 57
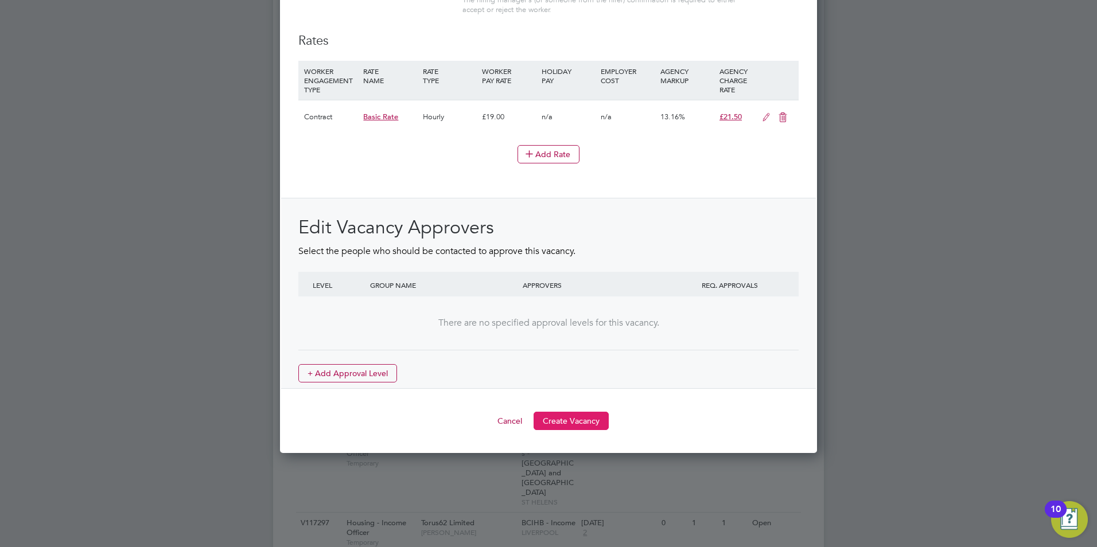
scroll to position [1262, 0]
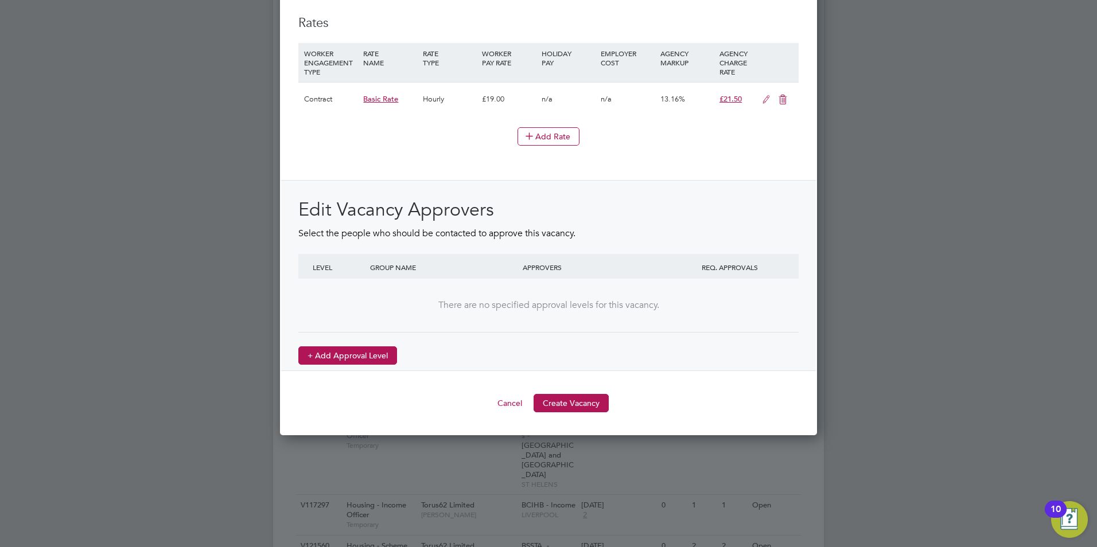
click at [341, 356] on button "+ Add Approval Level" at bounding box center [347, 356] width 99 height 18
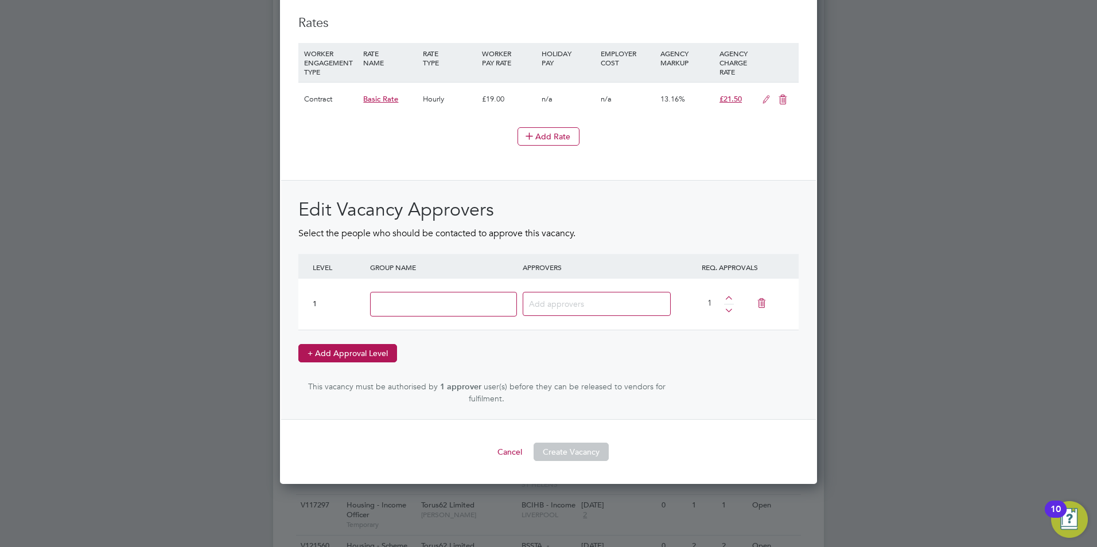
scroll to position [1704, 538]
click at [420, 300] on input at bounding box center [443, 304] width 147 height 25
type input "Head of Maintenance"
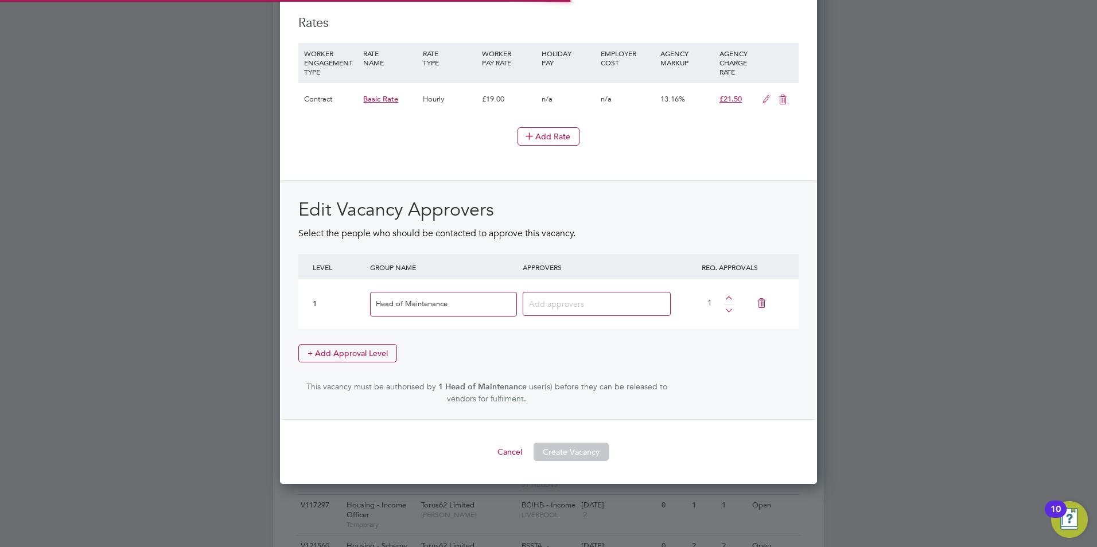
click at [588, 300] on input at bounding box center [565, 303] width 72 height 15
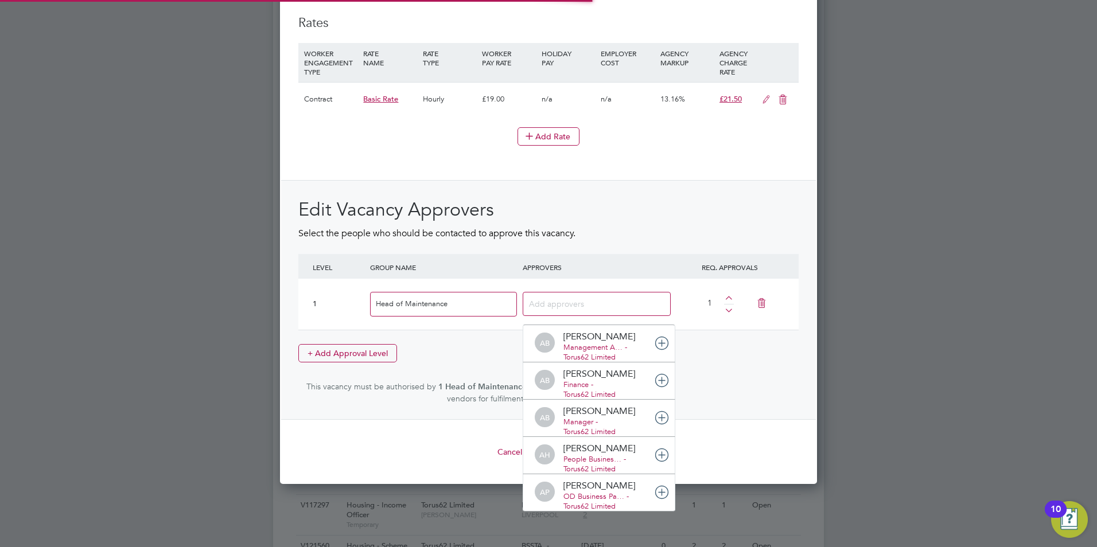
scroll to position [12, 81]
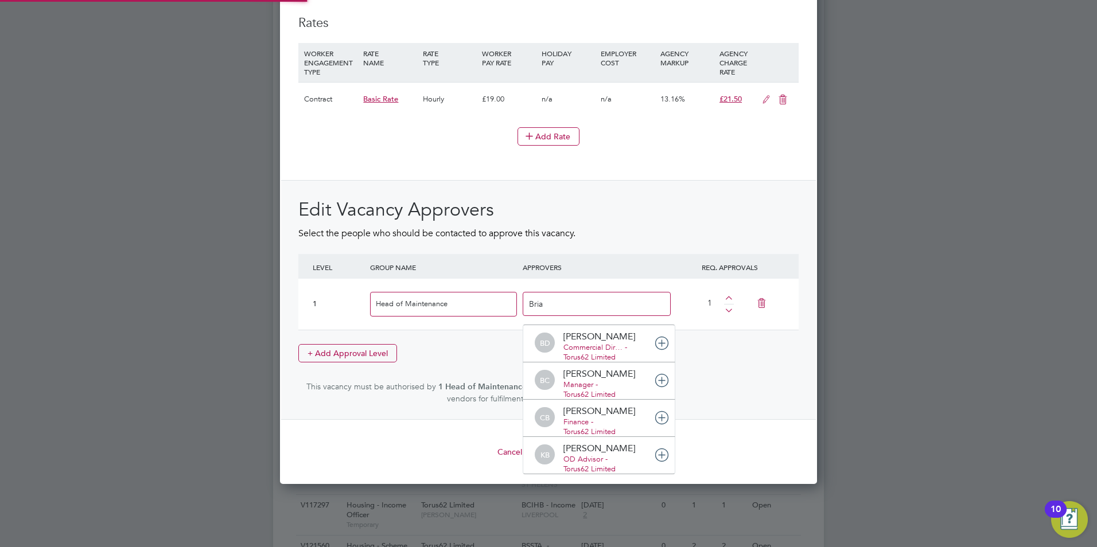
type input "[PERSON_NAME]"
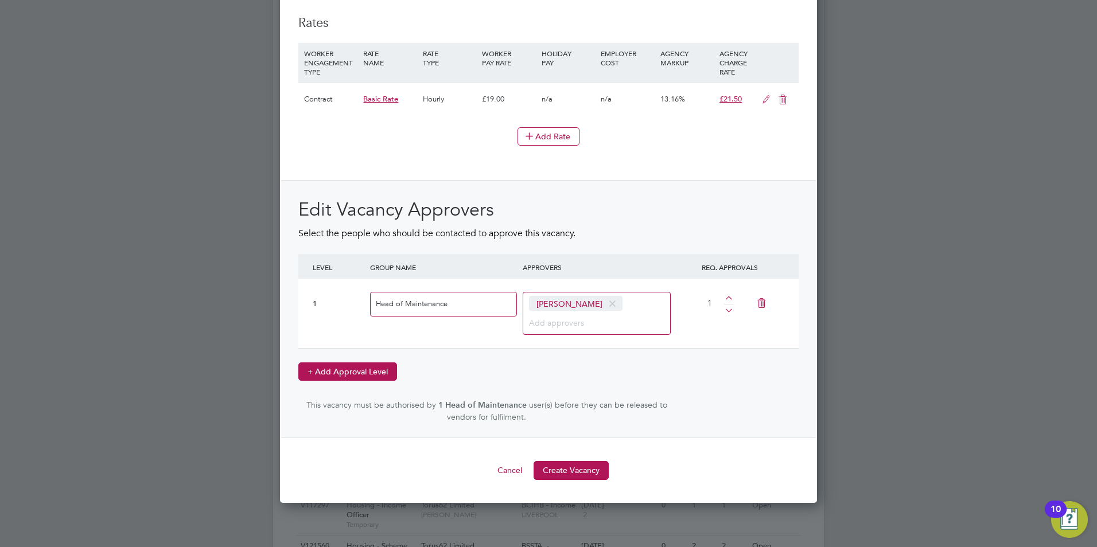
click at [374, 368] on button "+ Add Approval Level" at bounding box center [347, 372] width 99 height 18
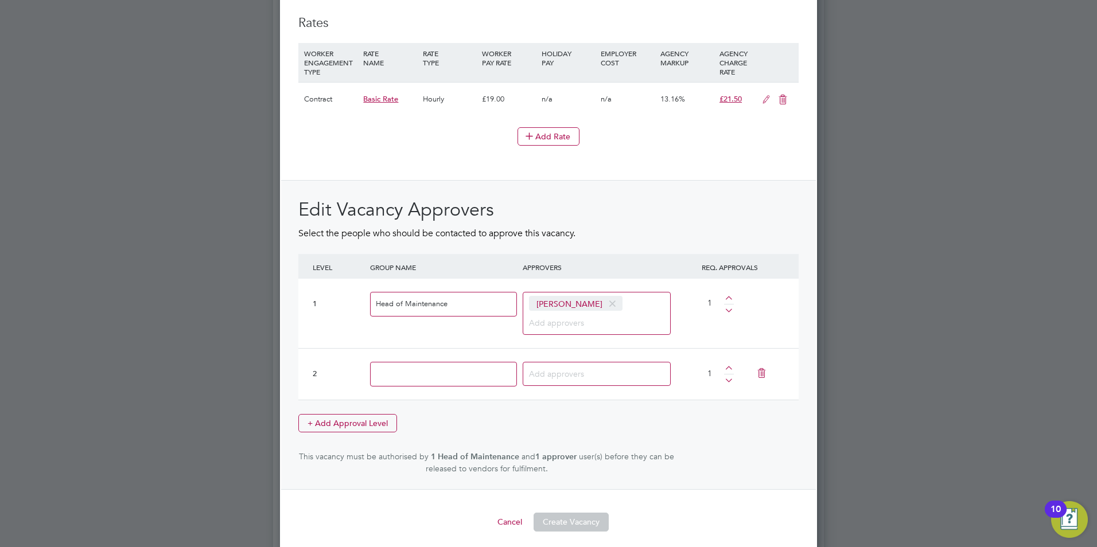
click at [432, 372] on input at bounding box center [443, 374] width 147 height 25
type input "People Services BP"
click at [590, 369] on input at bounding box center [565, 373] width 72 height 15
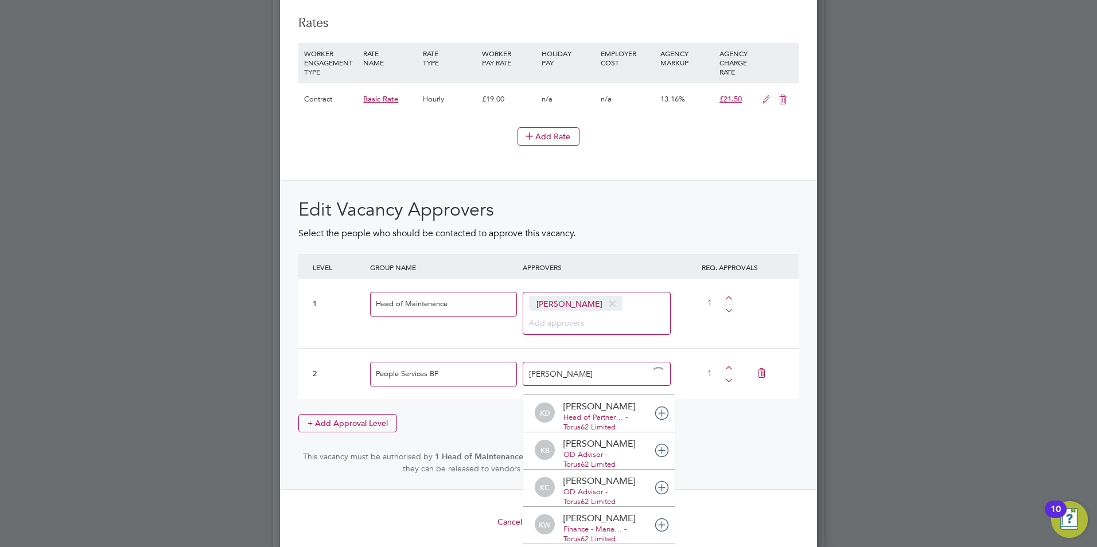
type input "Kirsty"
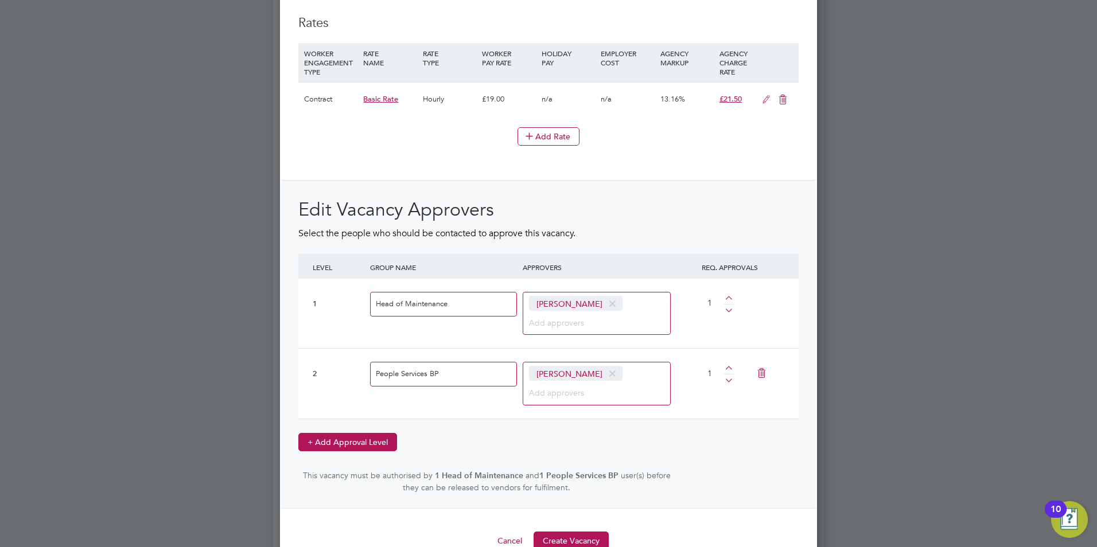
click at [359, 437] on button "+ Add Approval Level" at bounding box center [347, 442] width 99 height 18
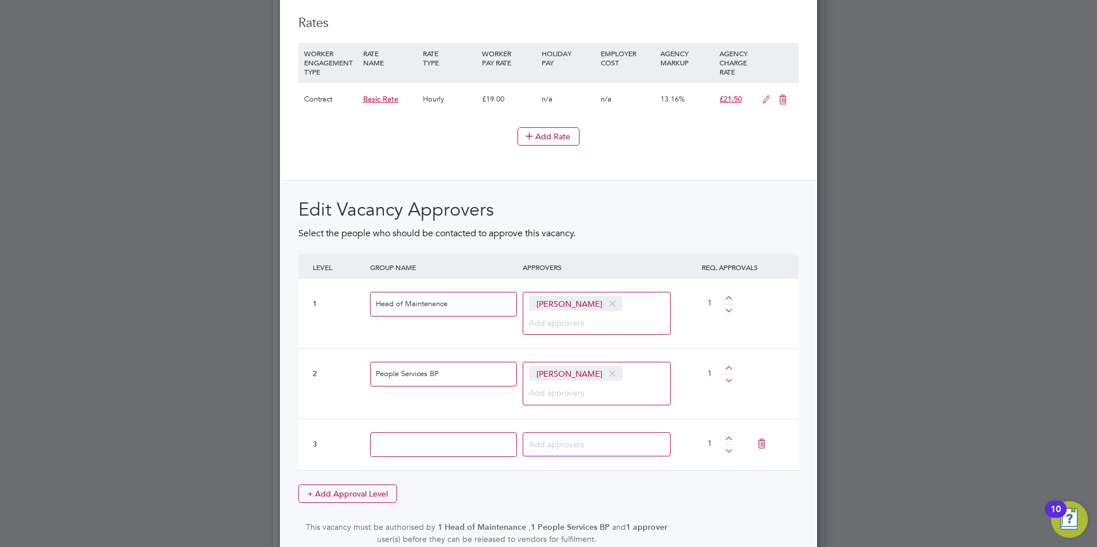
click at [440, 447] on input at bounding box center [443, 445] width 147 height 25
type input "Callum"
drag, startPoint x: 405, startPoint y: 441, endPoint x: 305, endPoint y: 439, distance: 99.9
click at [305, 439] on div "3 Callum 1" at bounding box center [548, 445] width 500 height 52
type input "Finance"
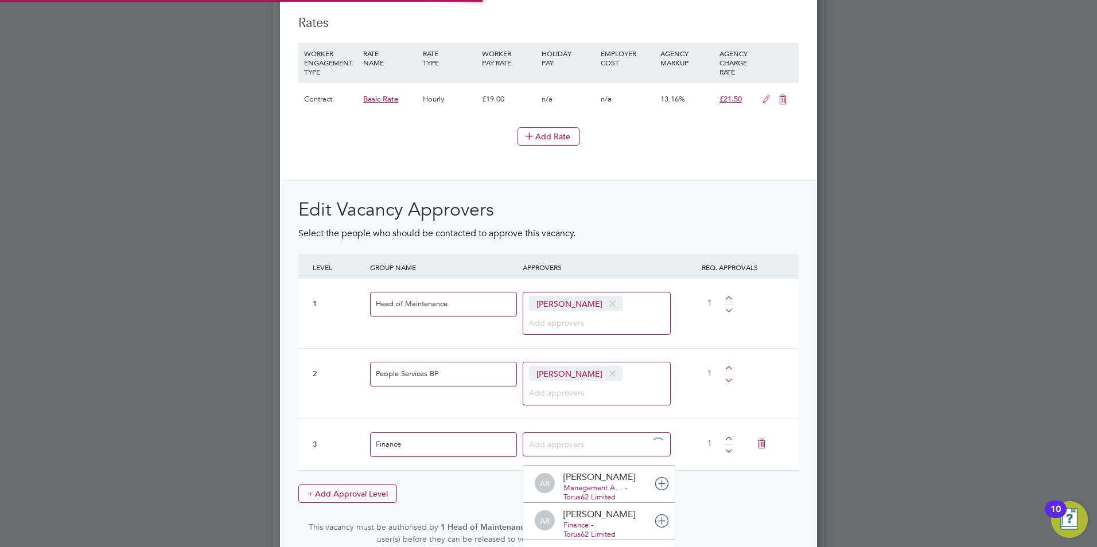
click at [580, 444] on input at bounding box center [565, 444] width 72 height 15
type input "callum"
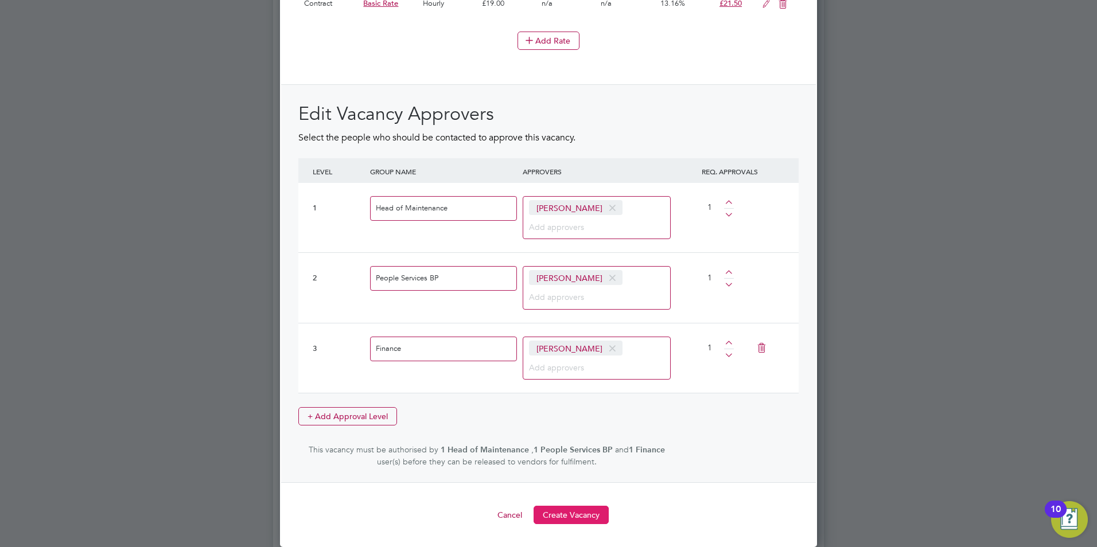
click at [574, 515] on button "Create Vacancy" at bounding box center [571, 515] width 75 height 18
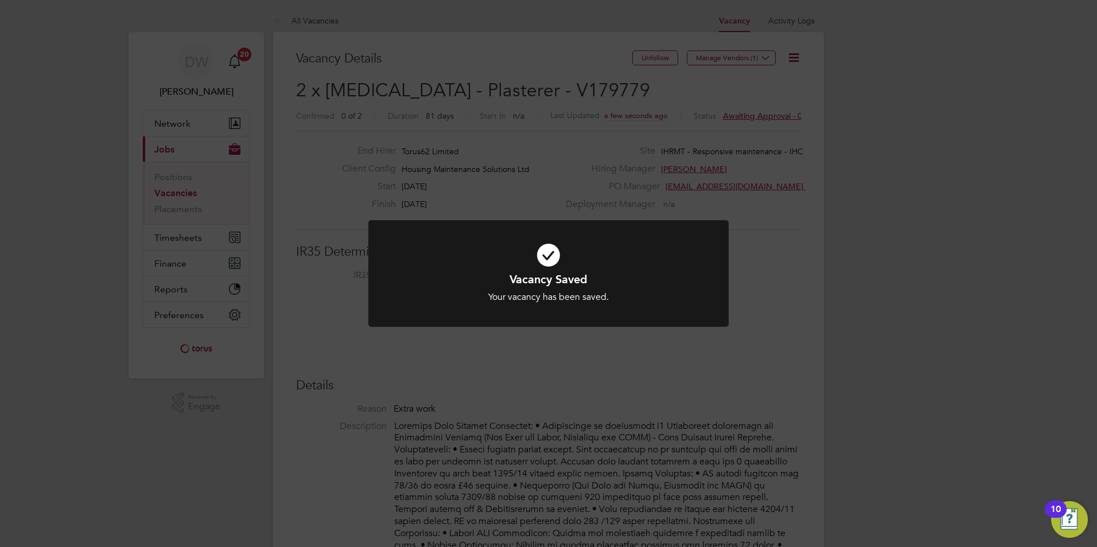
click at [730, 59] on div "Vacancy Saved Your vacancy has been saved. Cancel Okay" at bounding box center [548, 273] width 1097 height 547
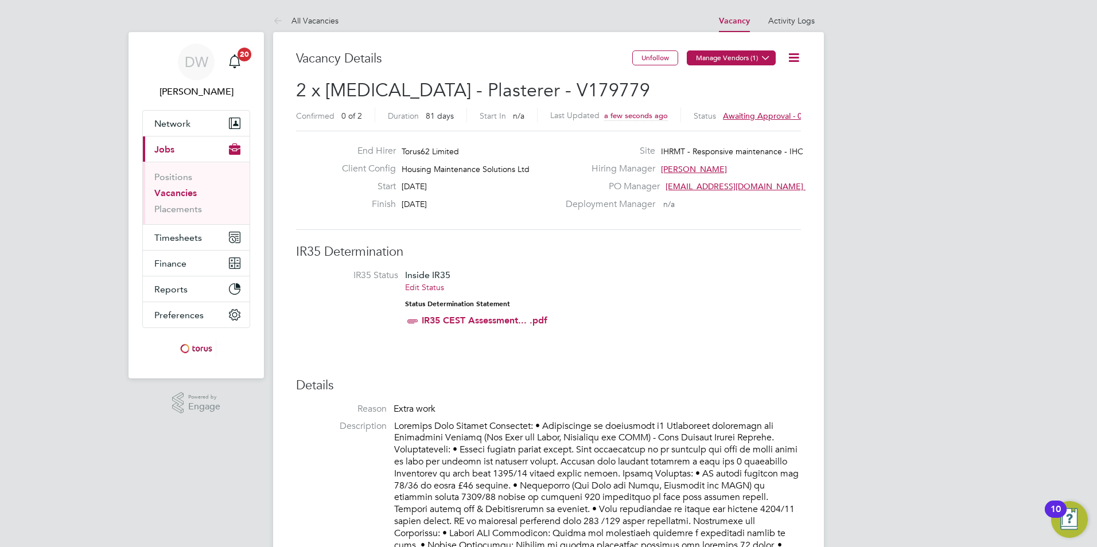
click at [731, 57] on button "Manage Vendors (1)" at bounding box center [731, 57] width 89 height 15
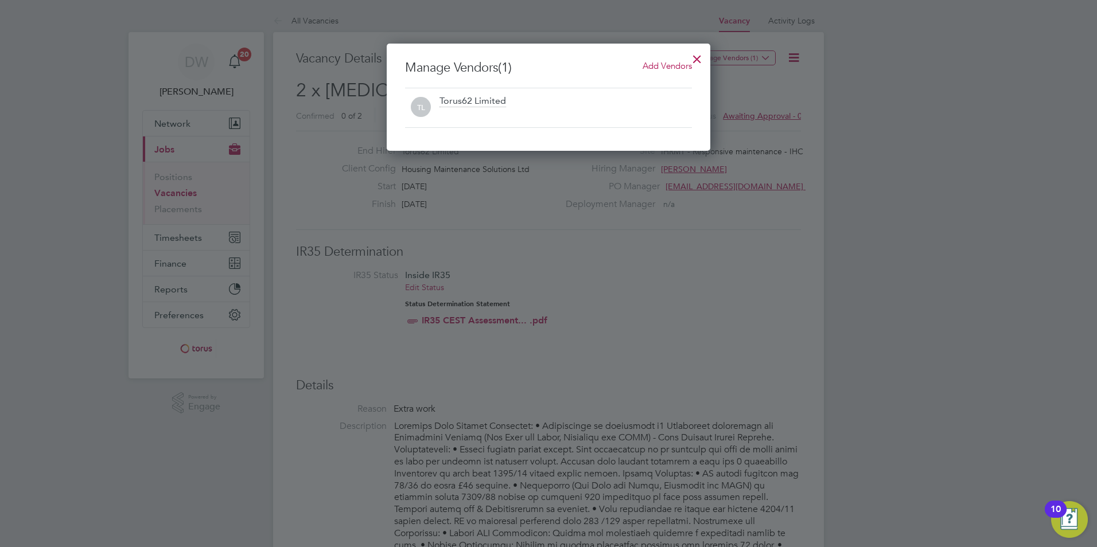
click at [649, 61] on span "Add Vendors" at bounding box center [667, 65] width 49 height 11
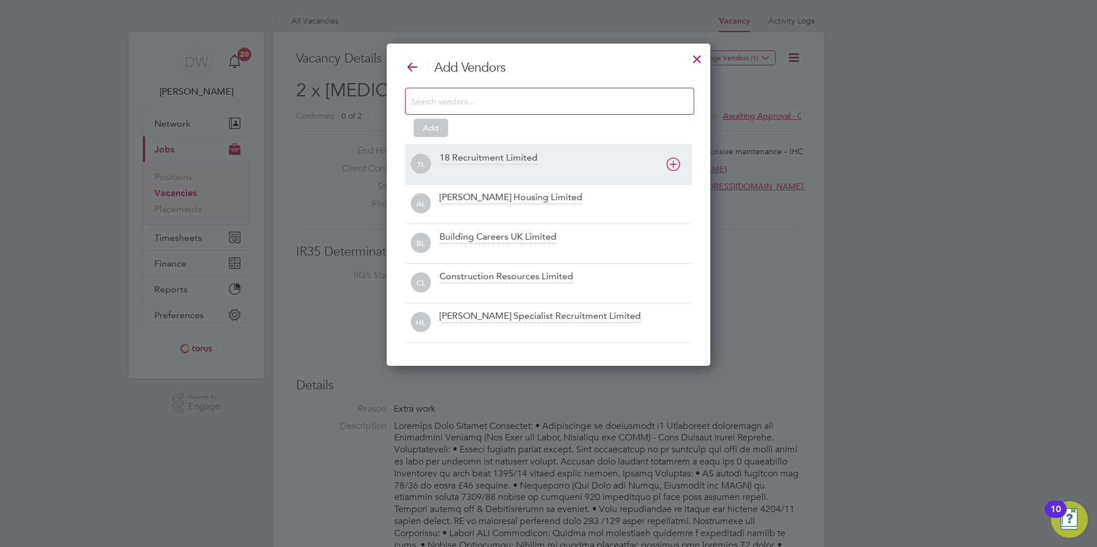
click at [486, 155] on div "18 Recruitment Limited" at bounding box center [489, 158] width 98 height 13
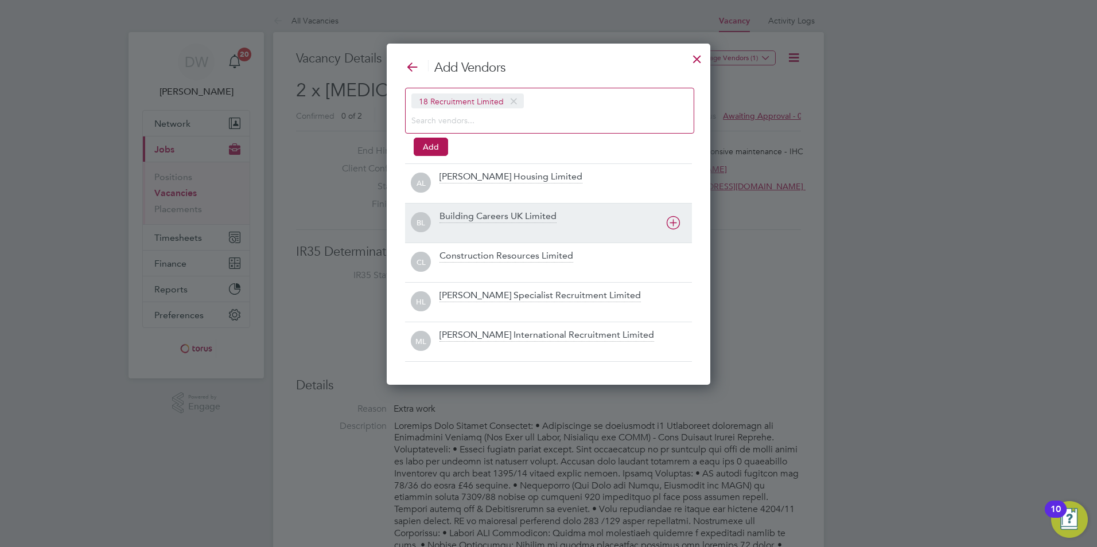
click at [590, 221] on div "Building Careers UK Limited" at bounding box center [566, 223] width 252 height 25
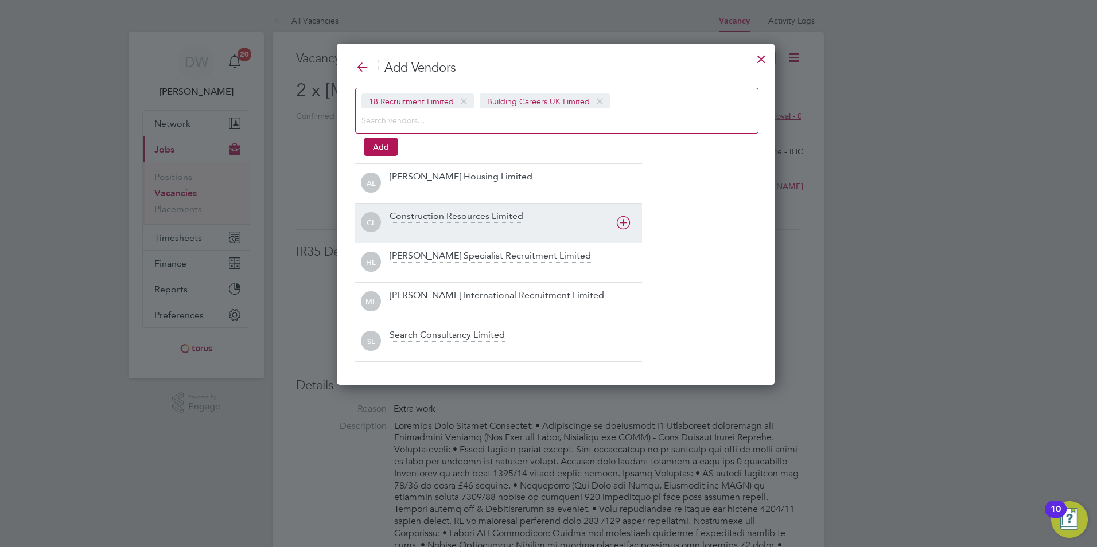
click at [565, 225] on div at bounding box center [516, 230] width 252 height 11
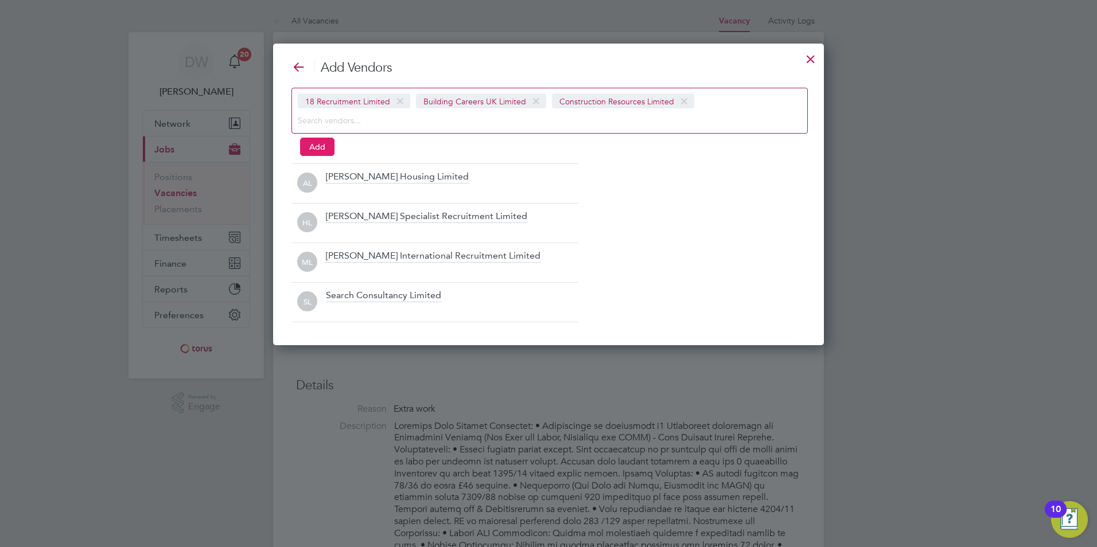
click at [320, 147] on button "Add" at bounding box center [317, 147] width 34 height 18
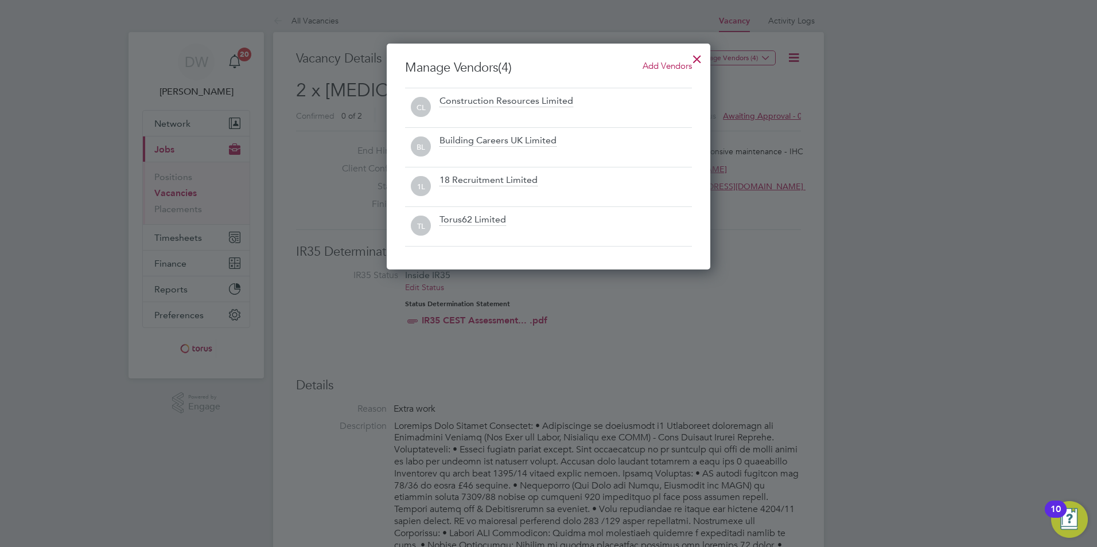
click at [695, 61] on div at bounding box center [697, 56] width 21 height 21
